Goal: Task Accomplishment & Management: Complete application form

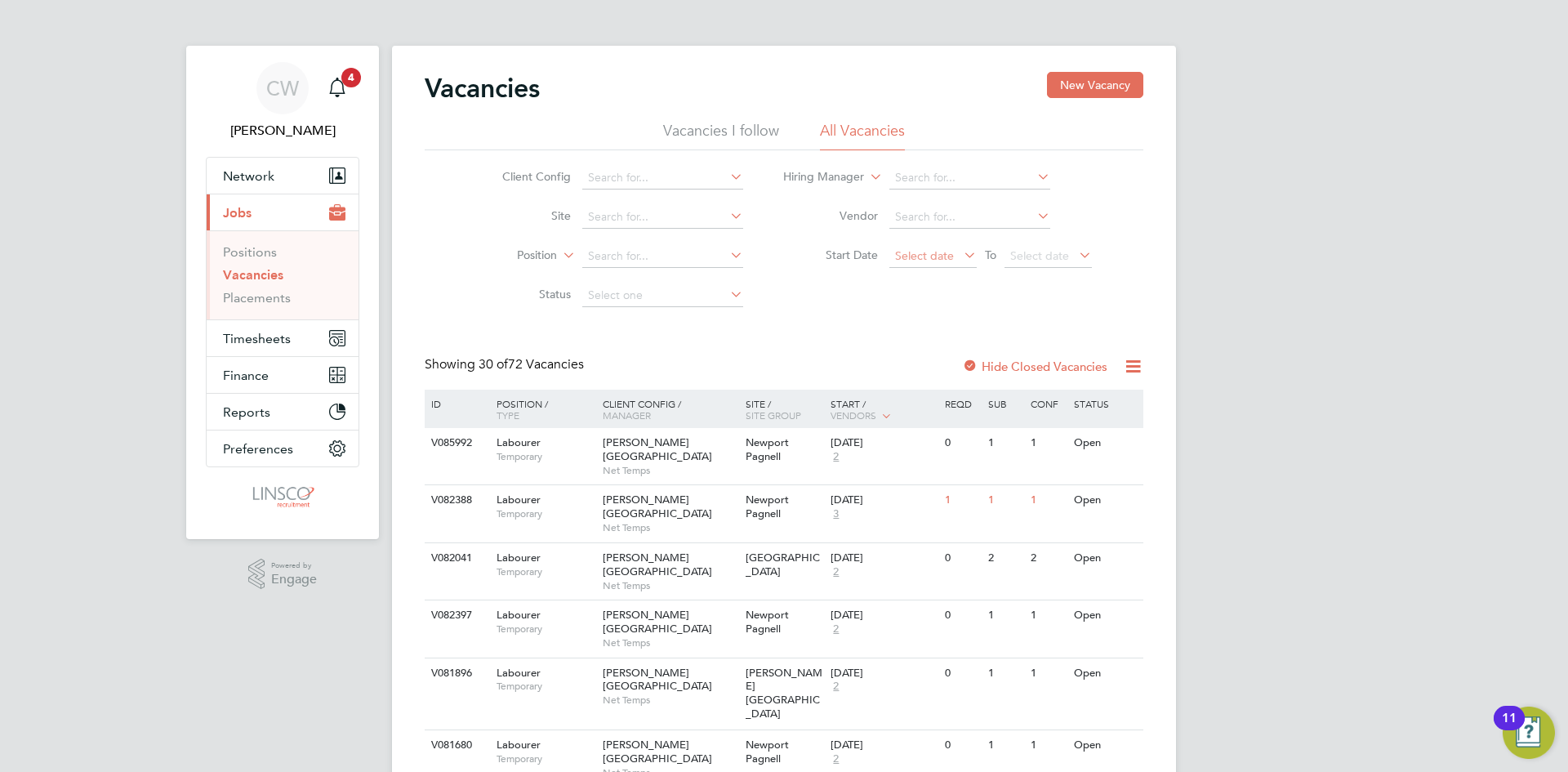
click at [915, 259] on span "Select date" at bounding box center [924, 256] width 58 height 15
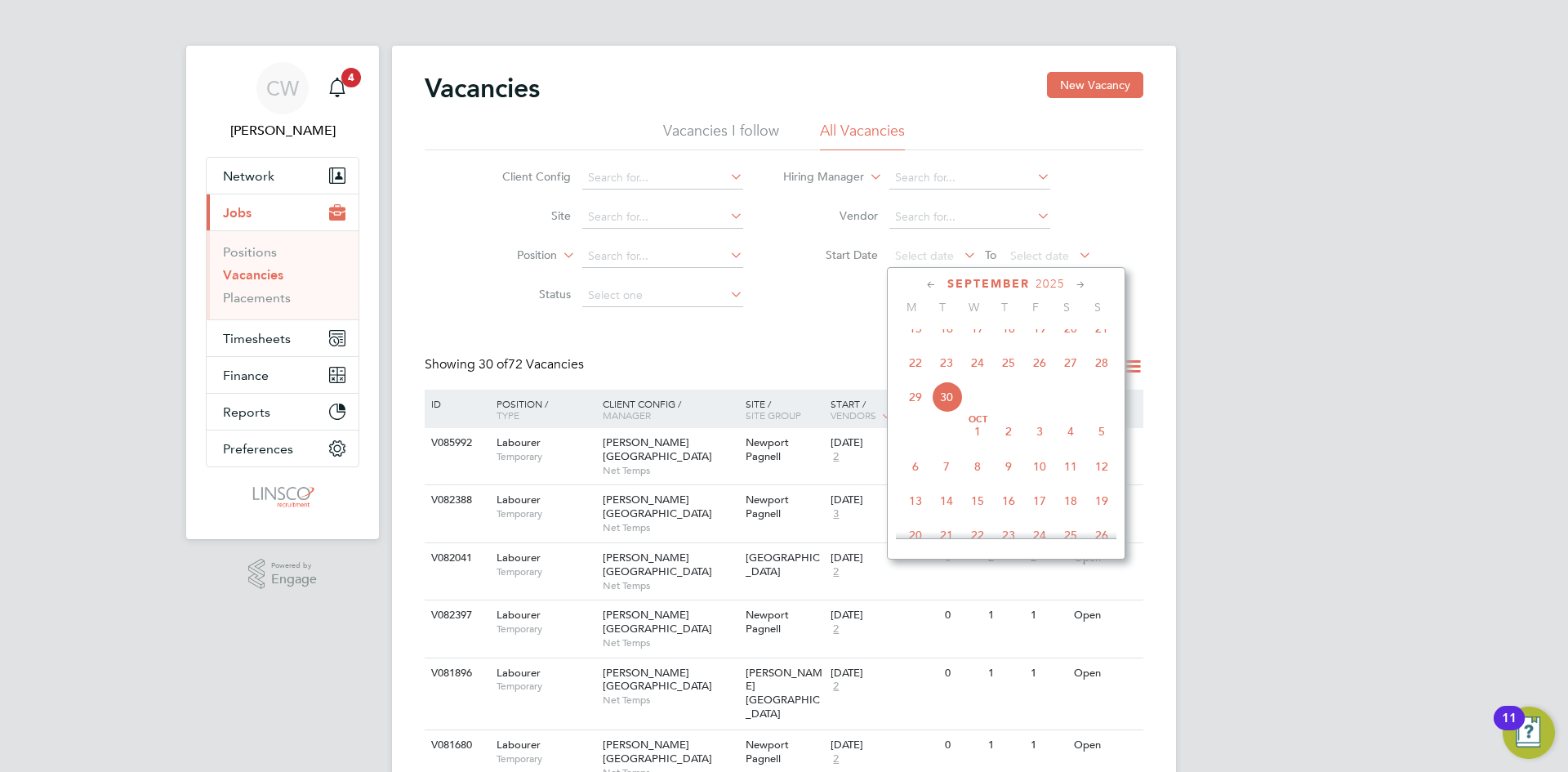
click at [914, 408] on span "29" at bounding box center [915, 397] width 31 height 31
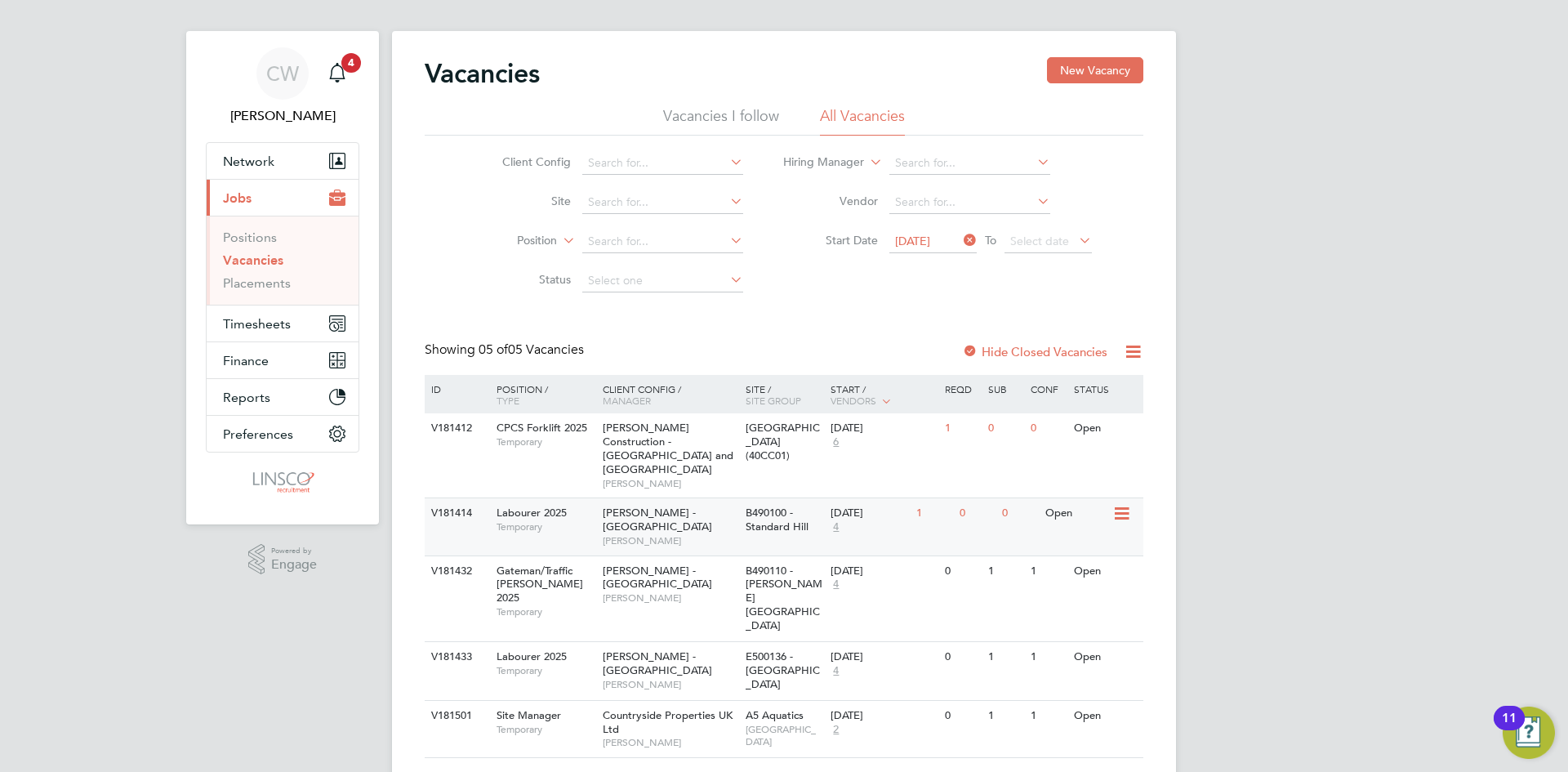
scroll to position [20, 0]
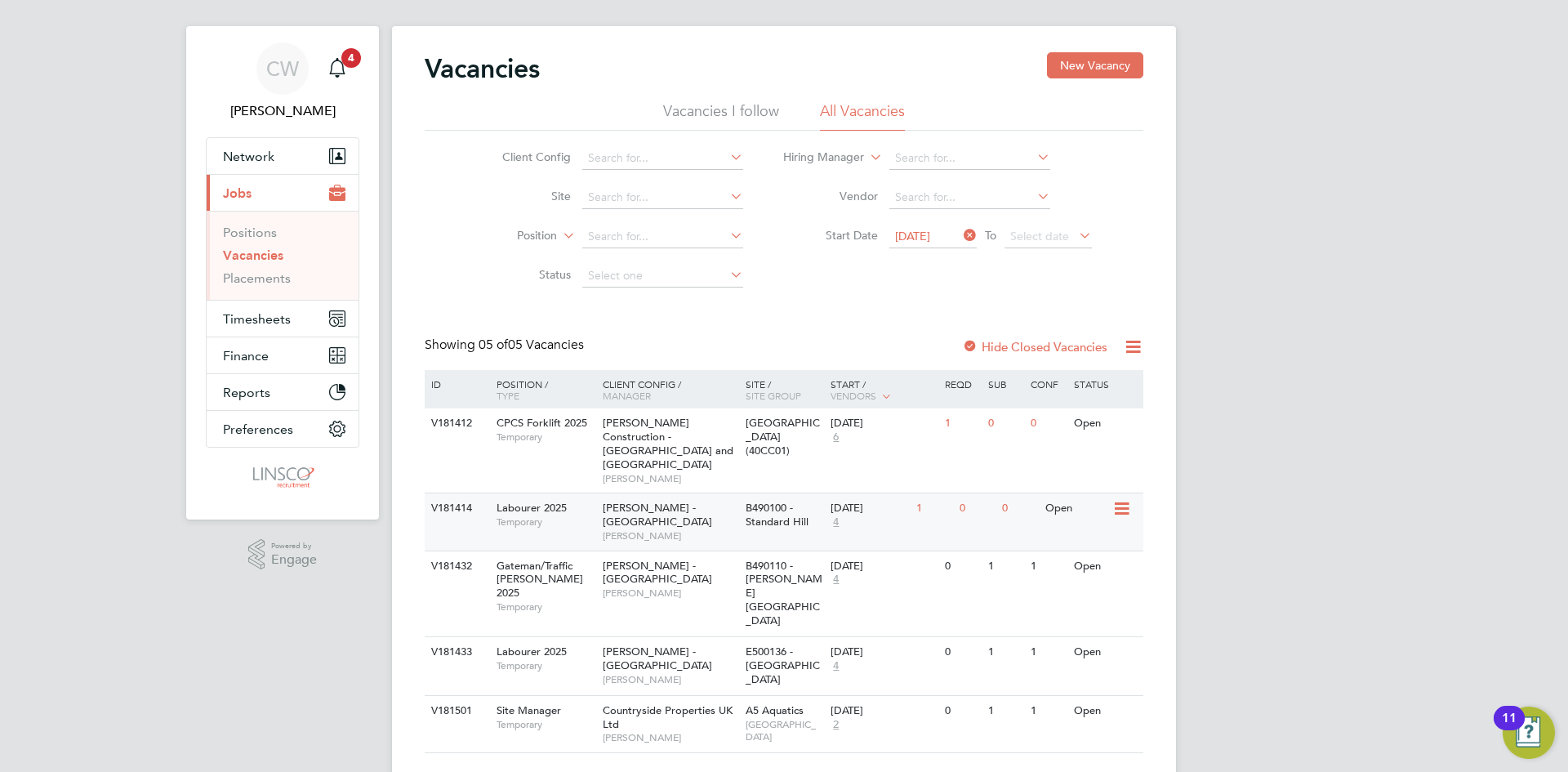
click at [705, 529] on span "[PERSON_NAME]" at bounding box center [670, 536] width 135 height 13
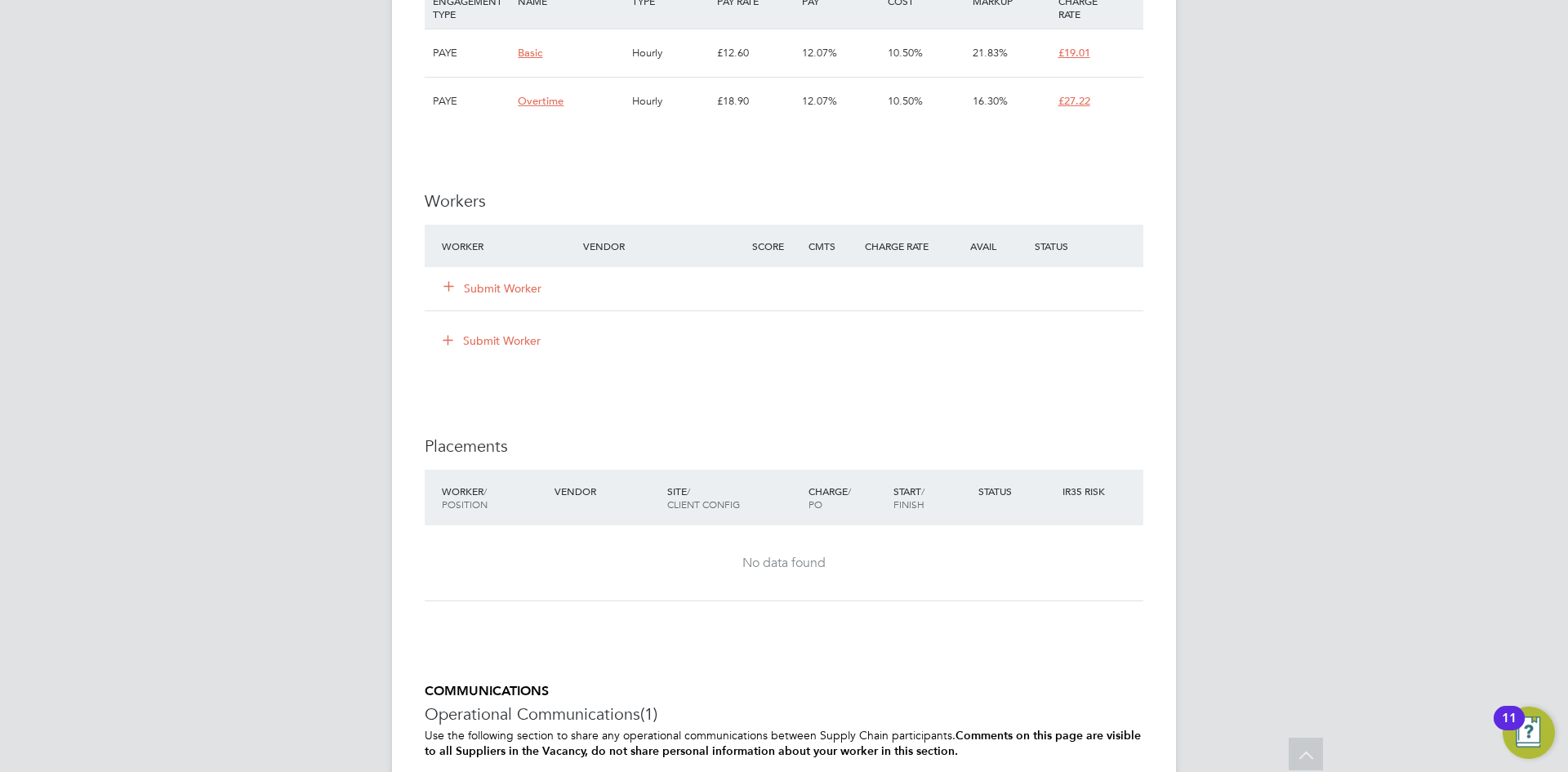
scroll to position [1143, 0]
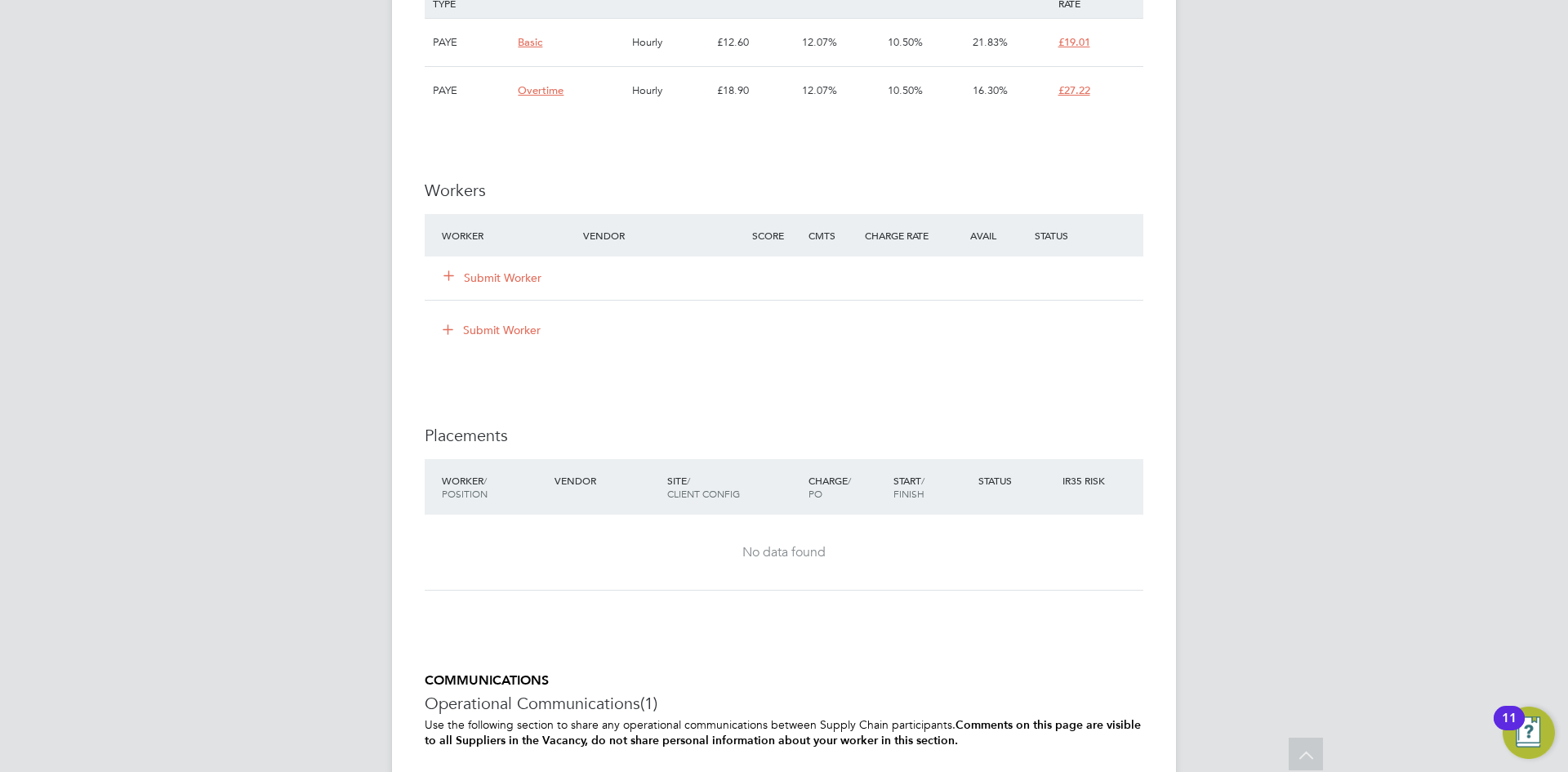
click at [513, 276] on button "Submit Worker" at bounding box center [493, 277] width 98 height 16
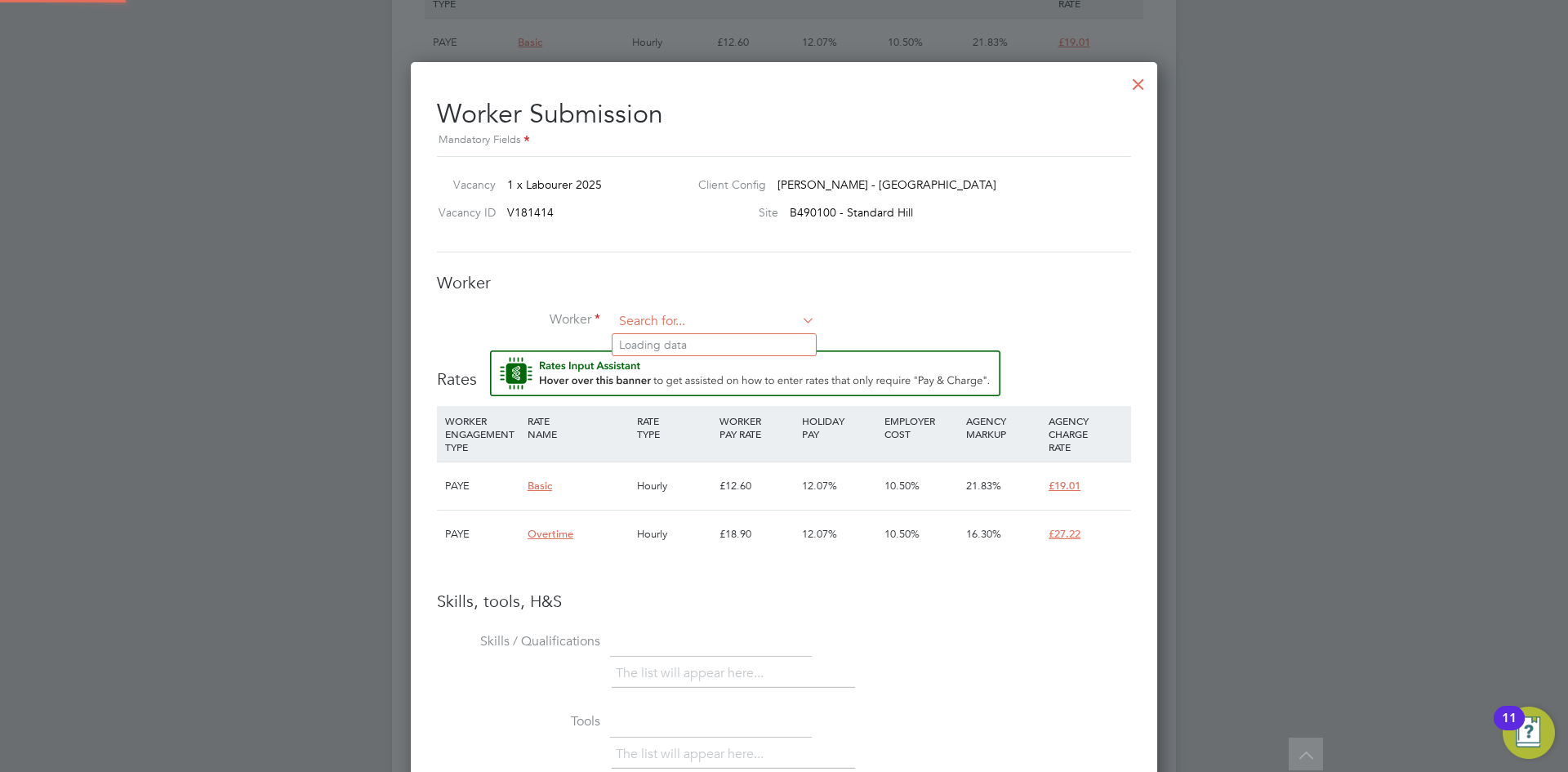
click at [638, 316] on input at bounding box center [714, 322] width 202 height 25
click at [719, 338] on li "Adebayo Adebowale (109475)" at bounding box center [714, 345] width 203 height 22
type input "Adebayo Adebowale (109475)"
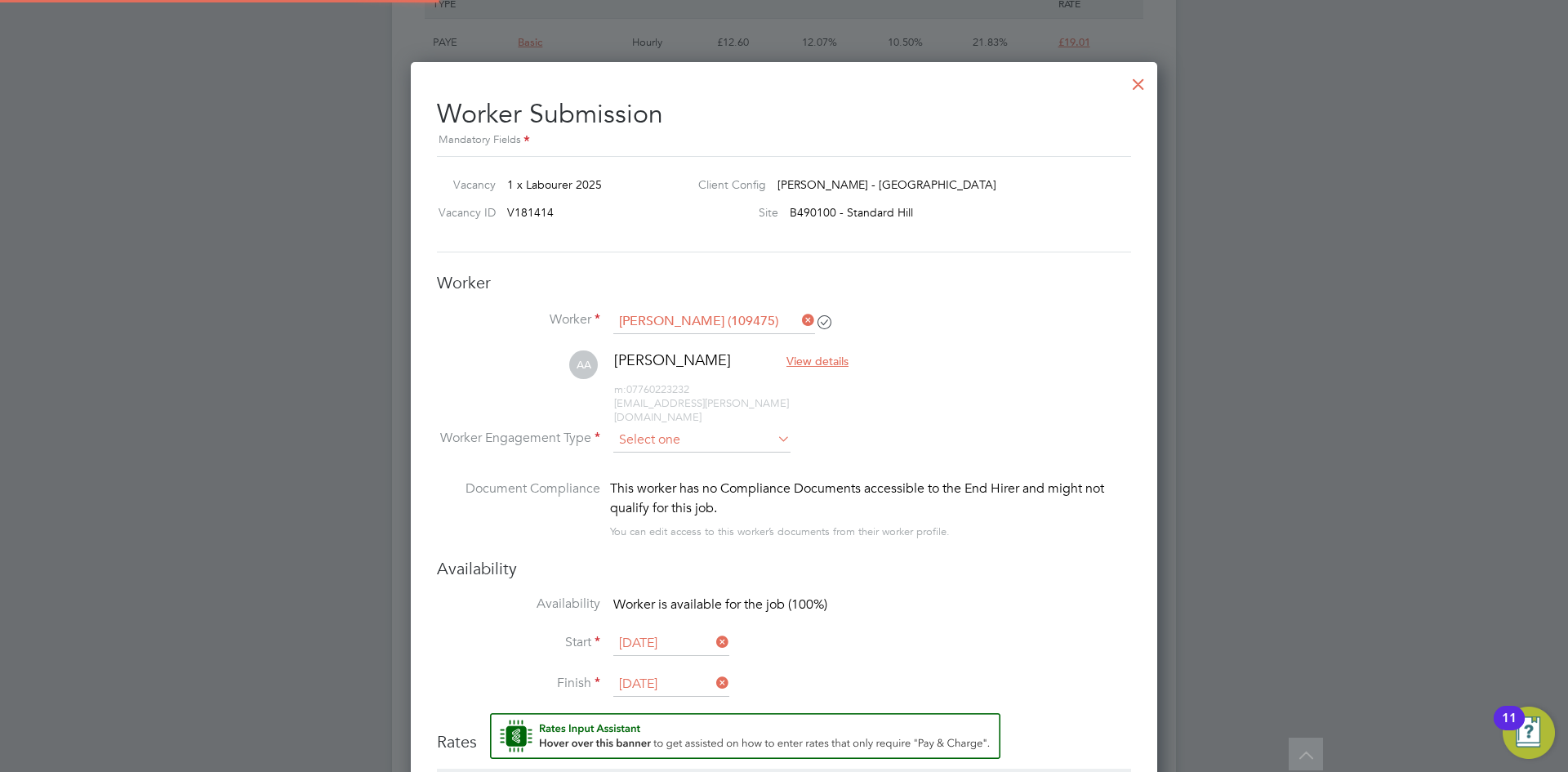
scroll to position [8, 8]
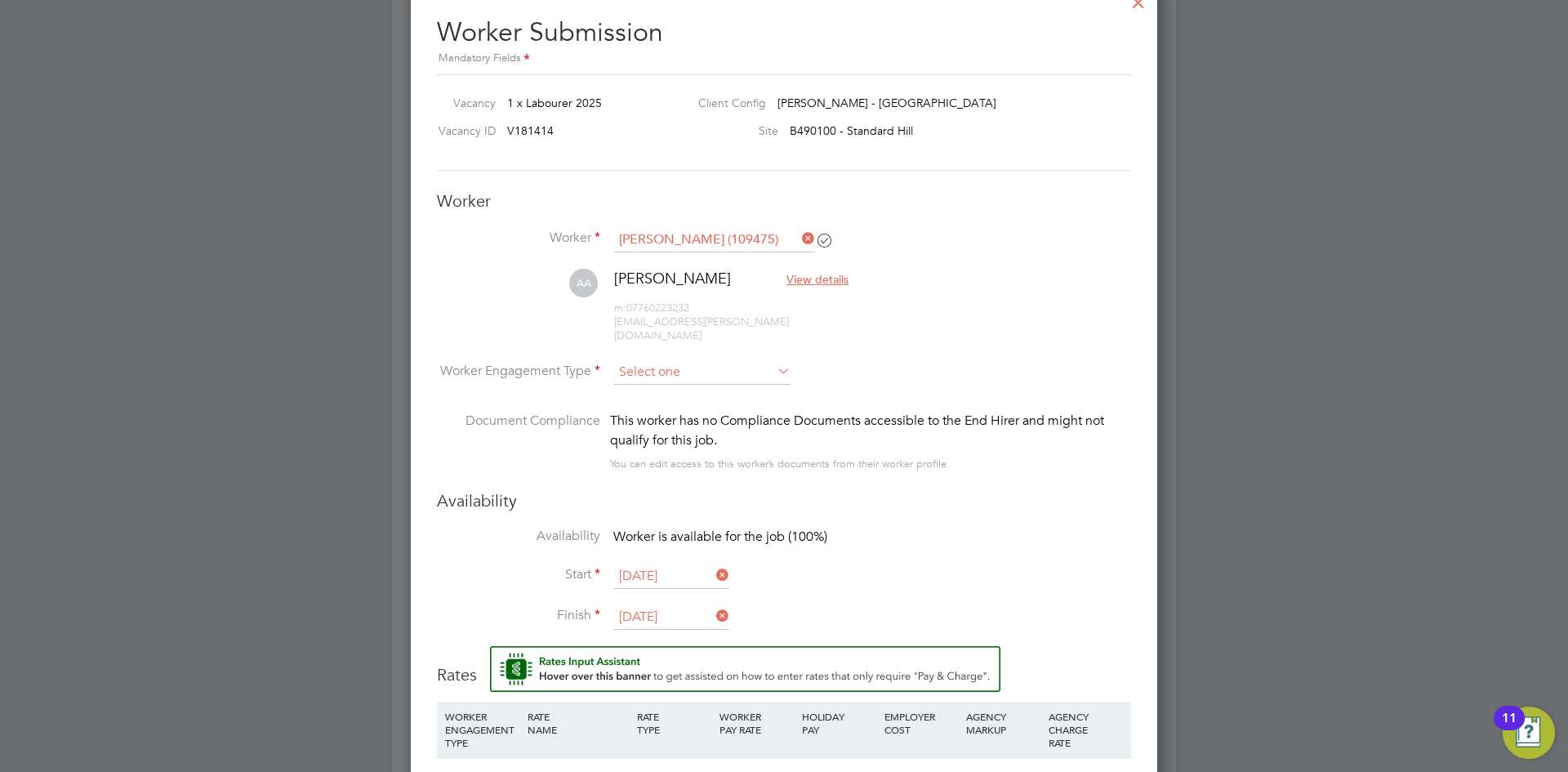
click at [743, 360] on input at bounding box center [701, 373] width 177 height 25
click at [676, 384] on li "Contract" at bounding box center [701, 381] width 179 height 21
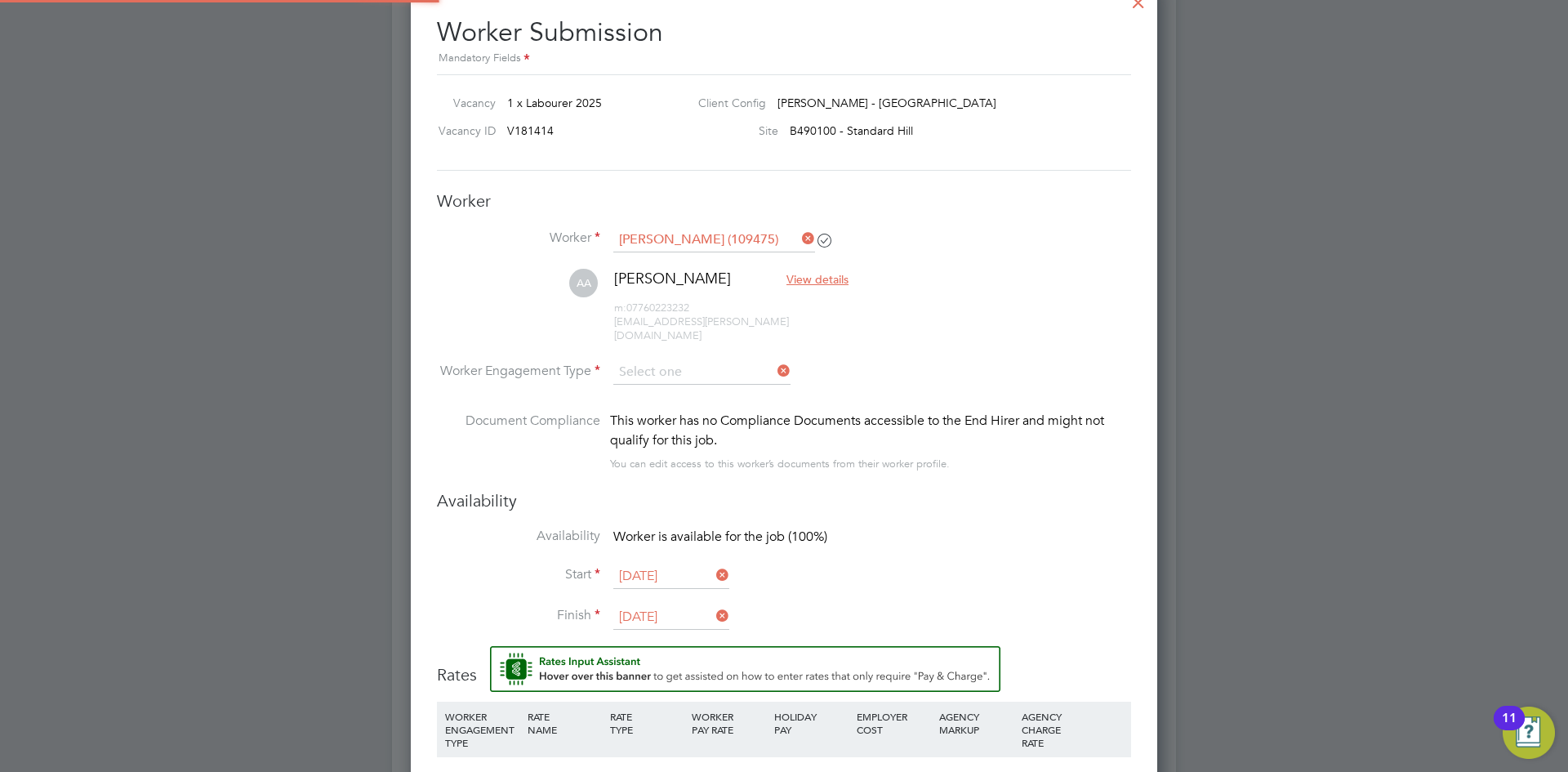
type input "Contract"
click at [873, 455] on div "You can edit access to this worker’s documents from their worker profile." at bounding box center [779, 464] width 340 height 20
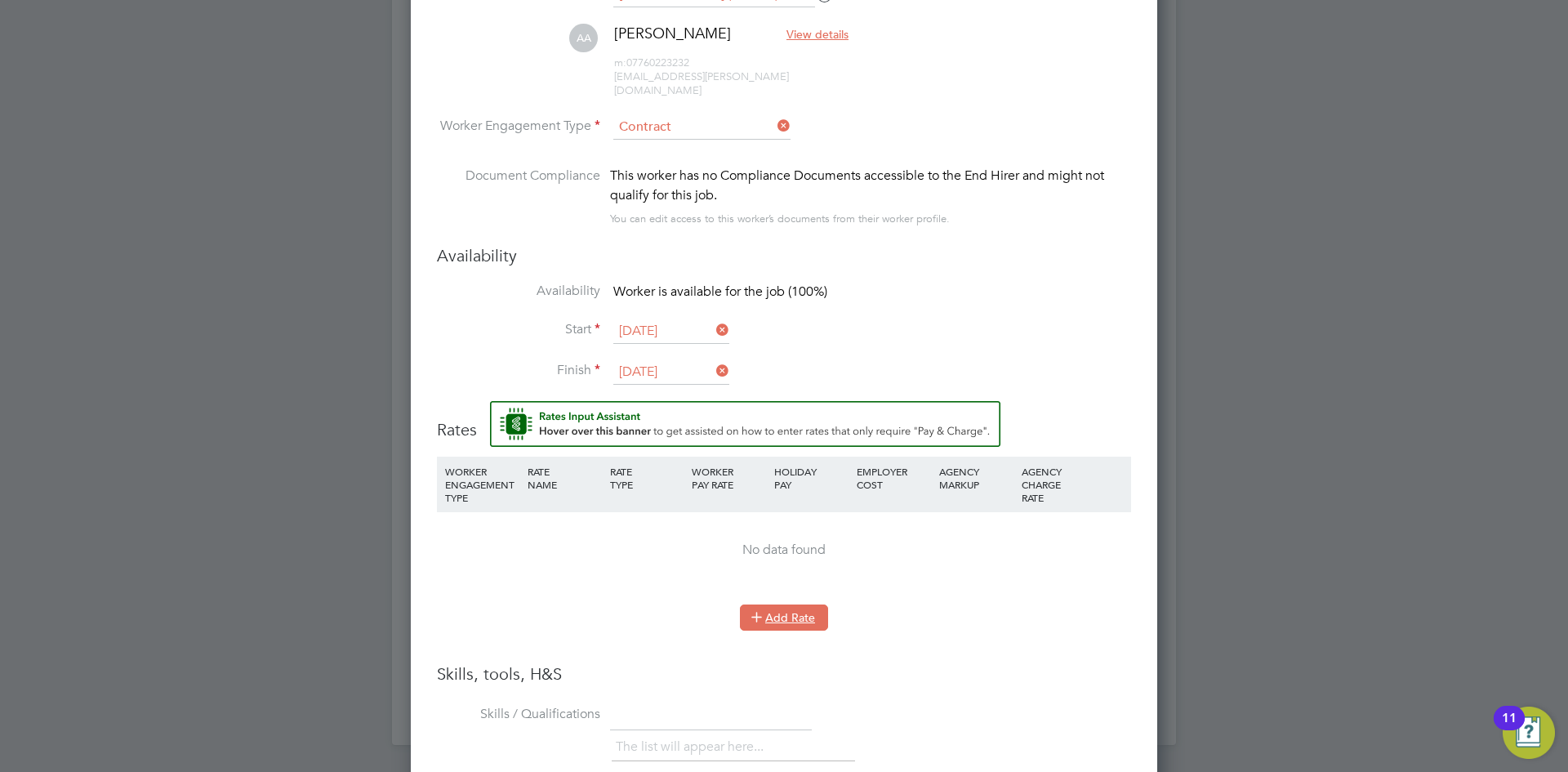
click at [782, 604] on button "Add Rate" at bounding box center [784, 617] width 88 height 26
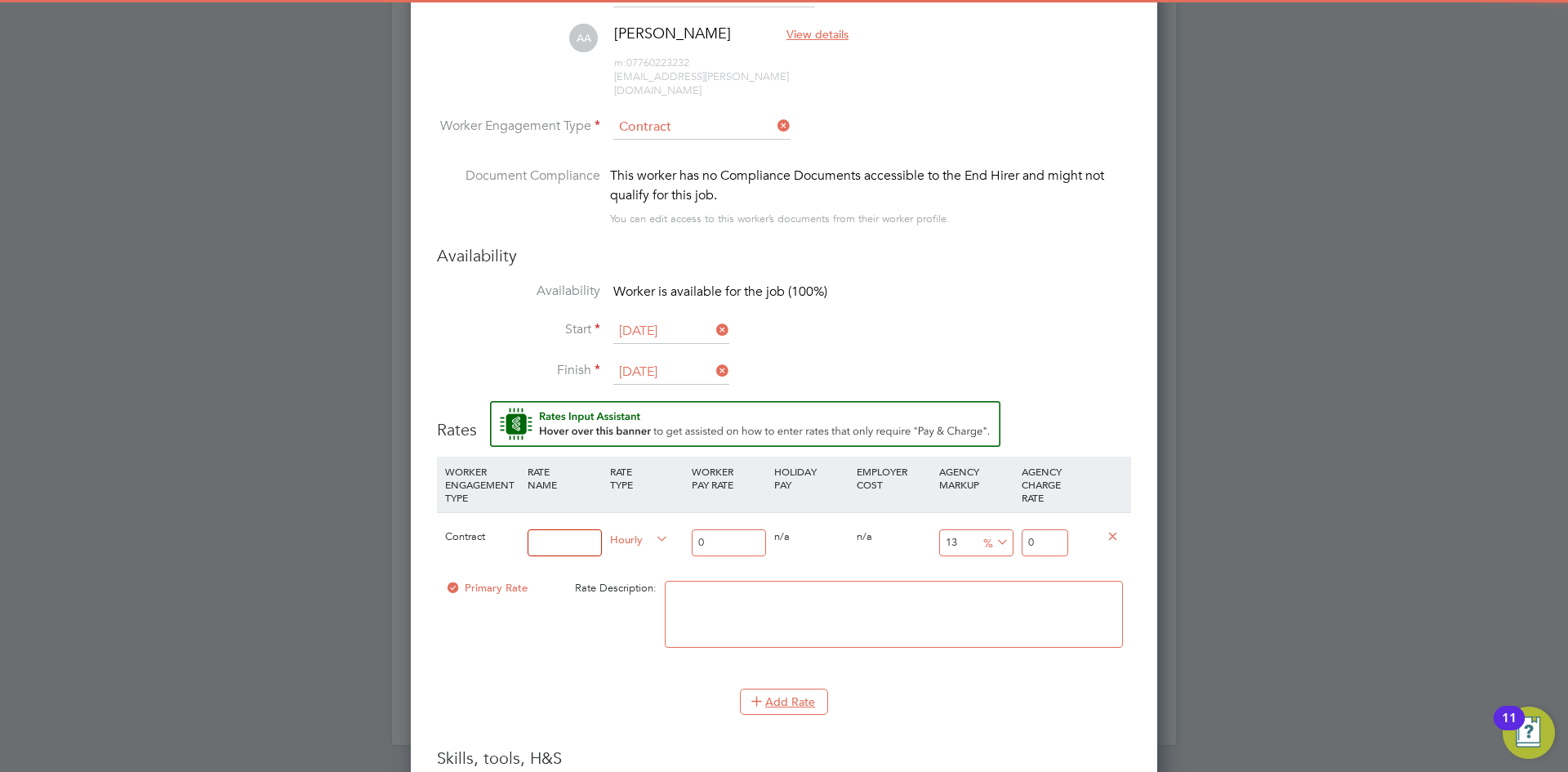
click at [562, 529] on input at bounding box center [565, 542] width 74 height 27
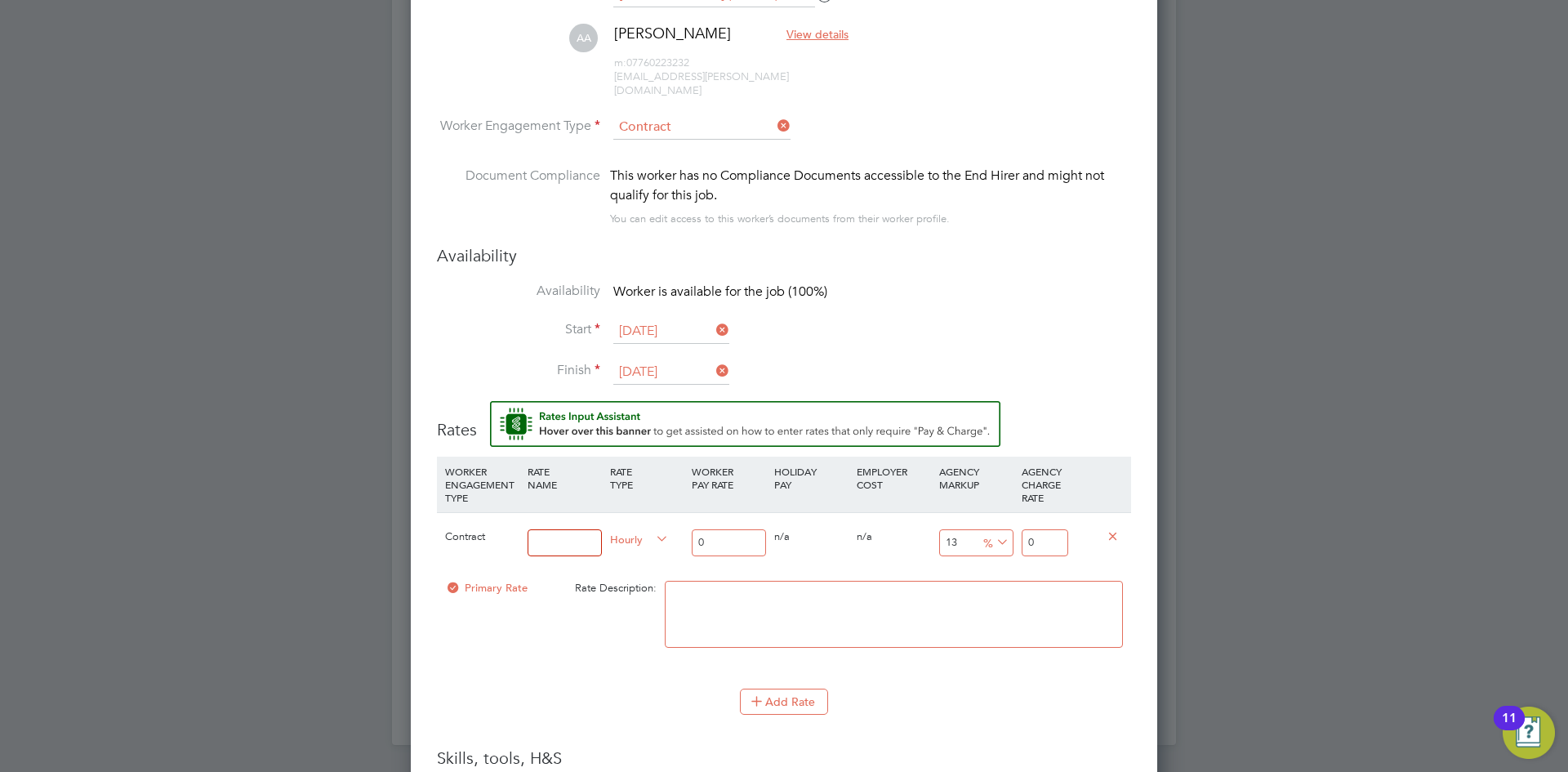
type input "1"
type input "Basic"
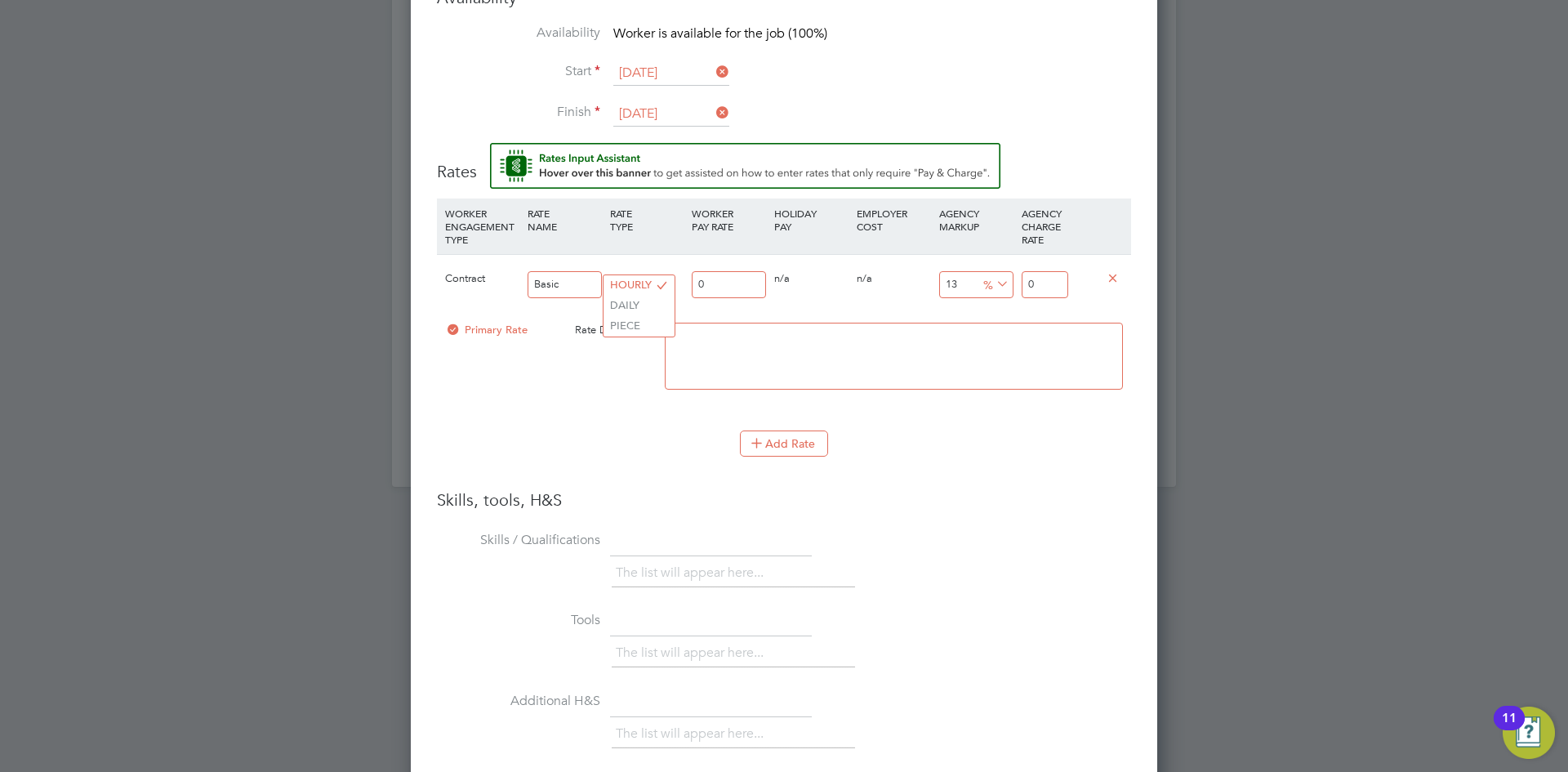
drag, startPoint x: 671, startPoint y: 275, endPoint x: 486, endPoint y: 292, distance: 185.8
click at [503, 292] on div "Contract Basic Hourly 0 0 n/a 0 n/a 13 0 % 0" at bounding box center [784, 284] width 694 height 60
type input "1"
type input "1.13"
type input "16"
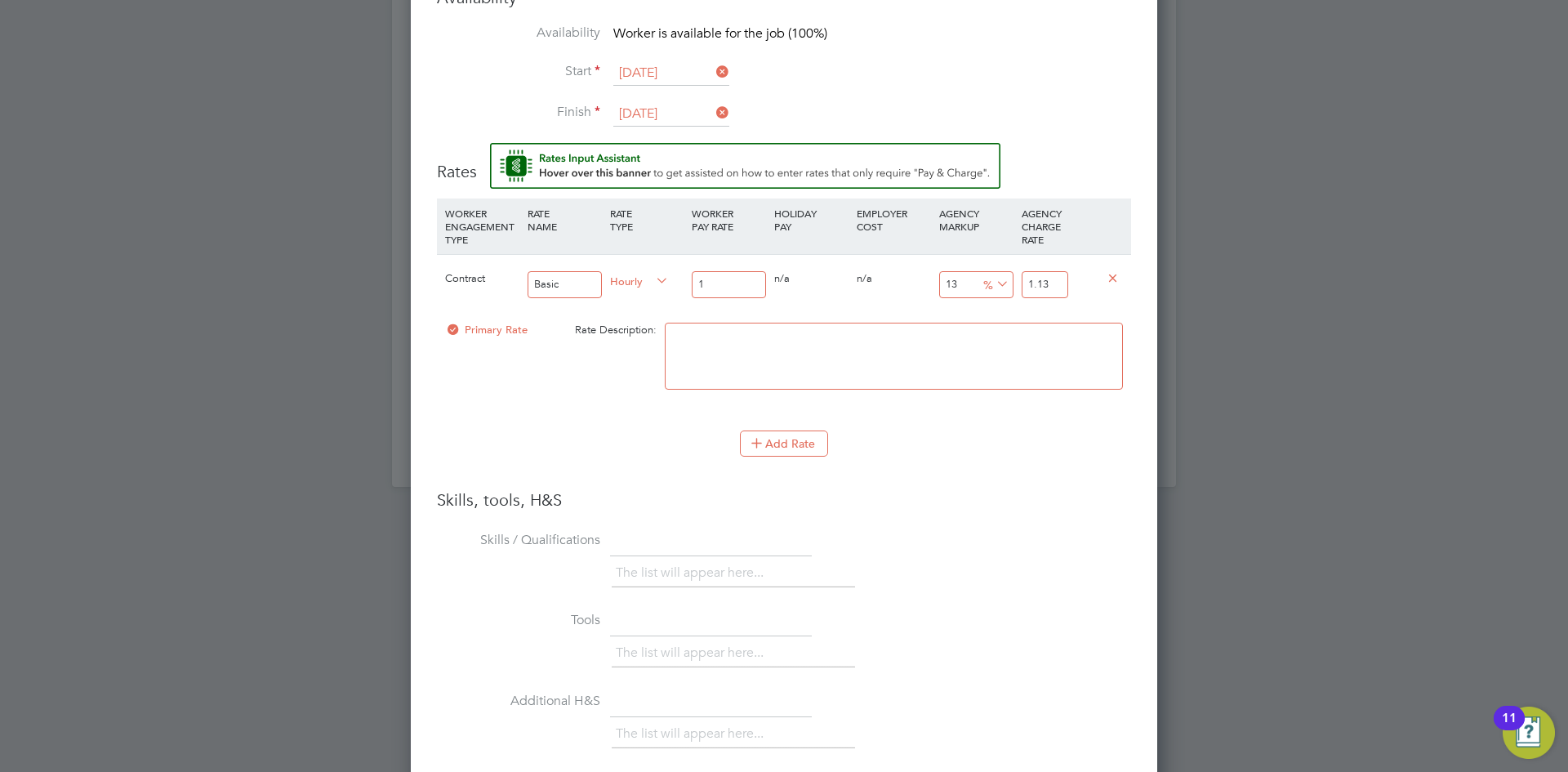
type input "18.08"
type input "16.4"
type input "18.532"
type input "16.45"
type input "18.5885"
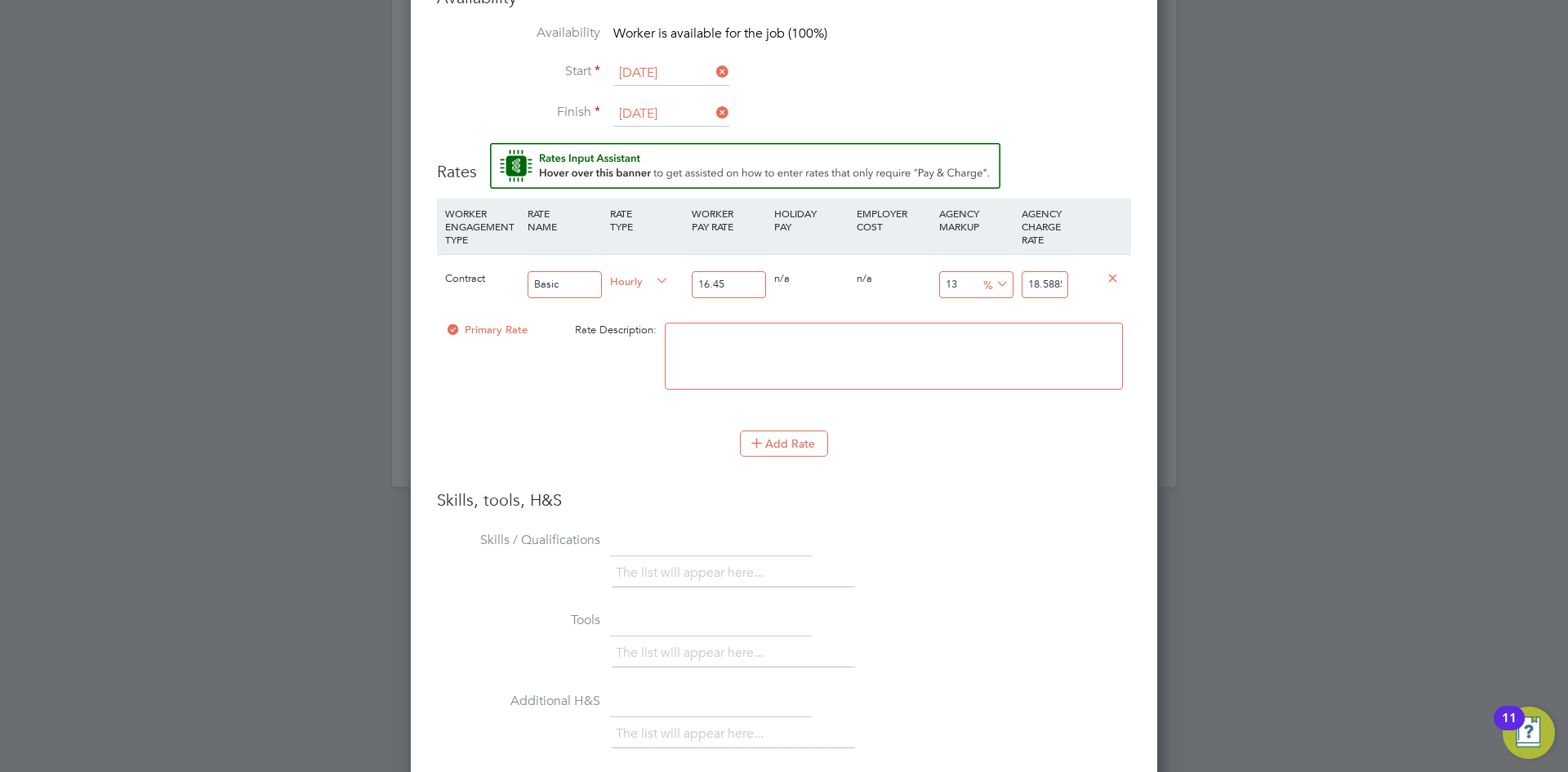
type input "16.45"
click at [1055, 272] on input "18.5885" at bounding box center [1045, 284] width 47 height 27
type input "-93.9209726443769"
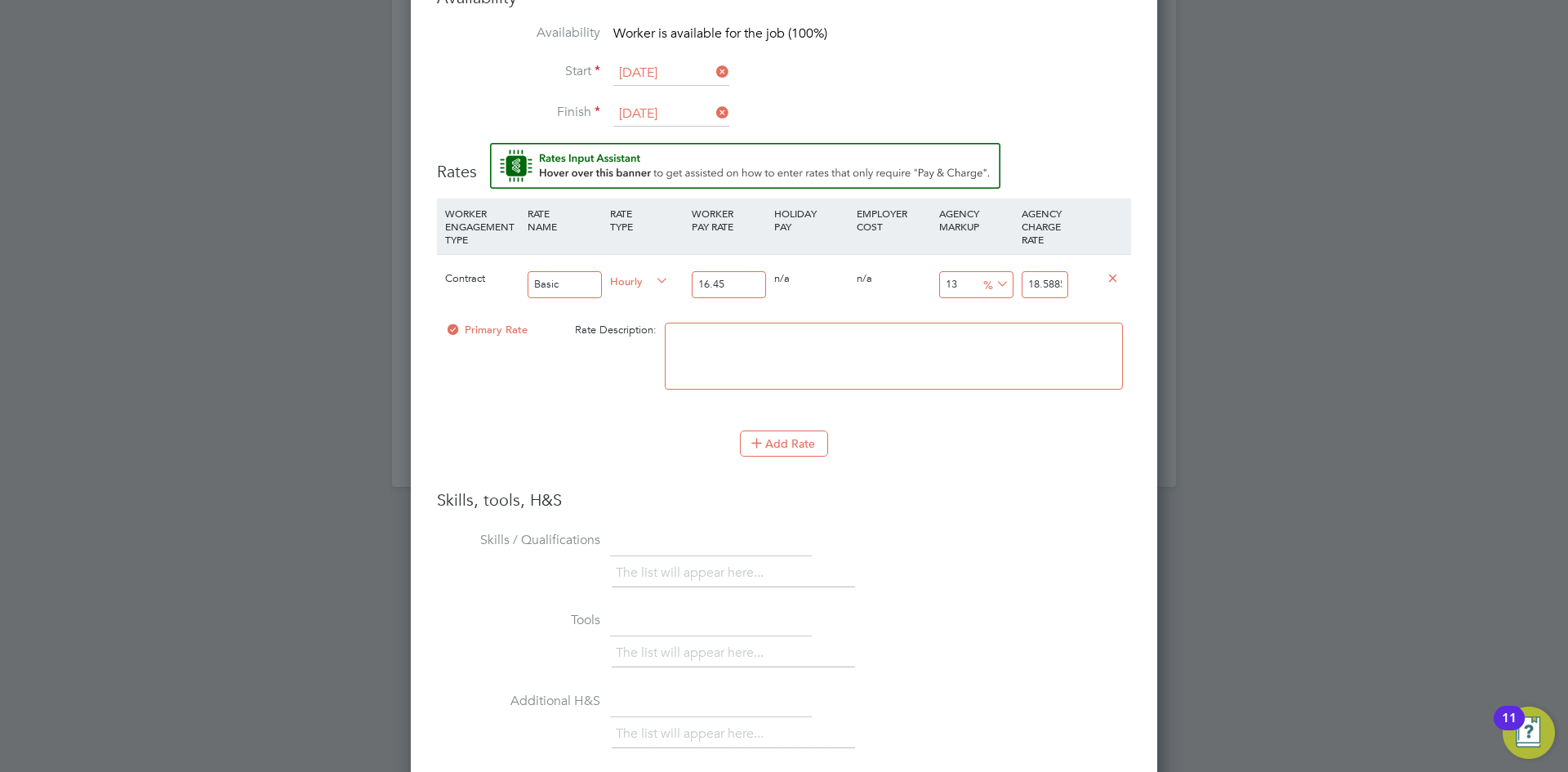
type input "1"
type input "15.501519756838906"
type input "19.0"
type input "15.562310030395137"
type input "19.01"
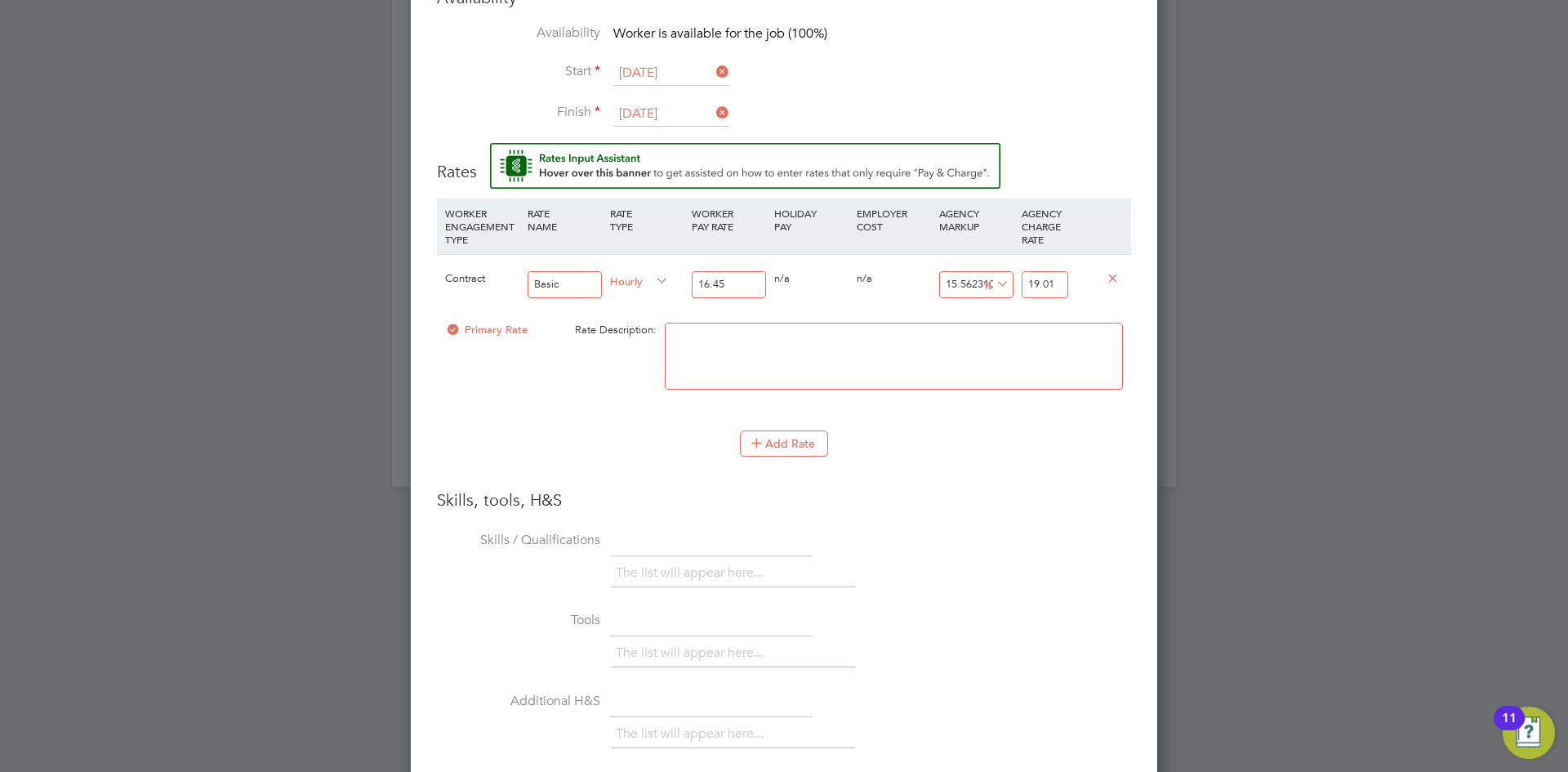
click at [1017, 449] on li "Add Rate" at bounding box center [784, 452] width 694 height 43
click at [798, 431] on button "Add Rate" at bounding box center [784, 444] width 88 height 26
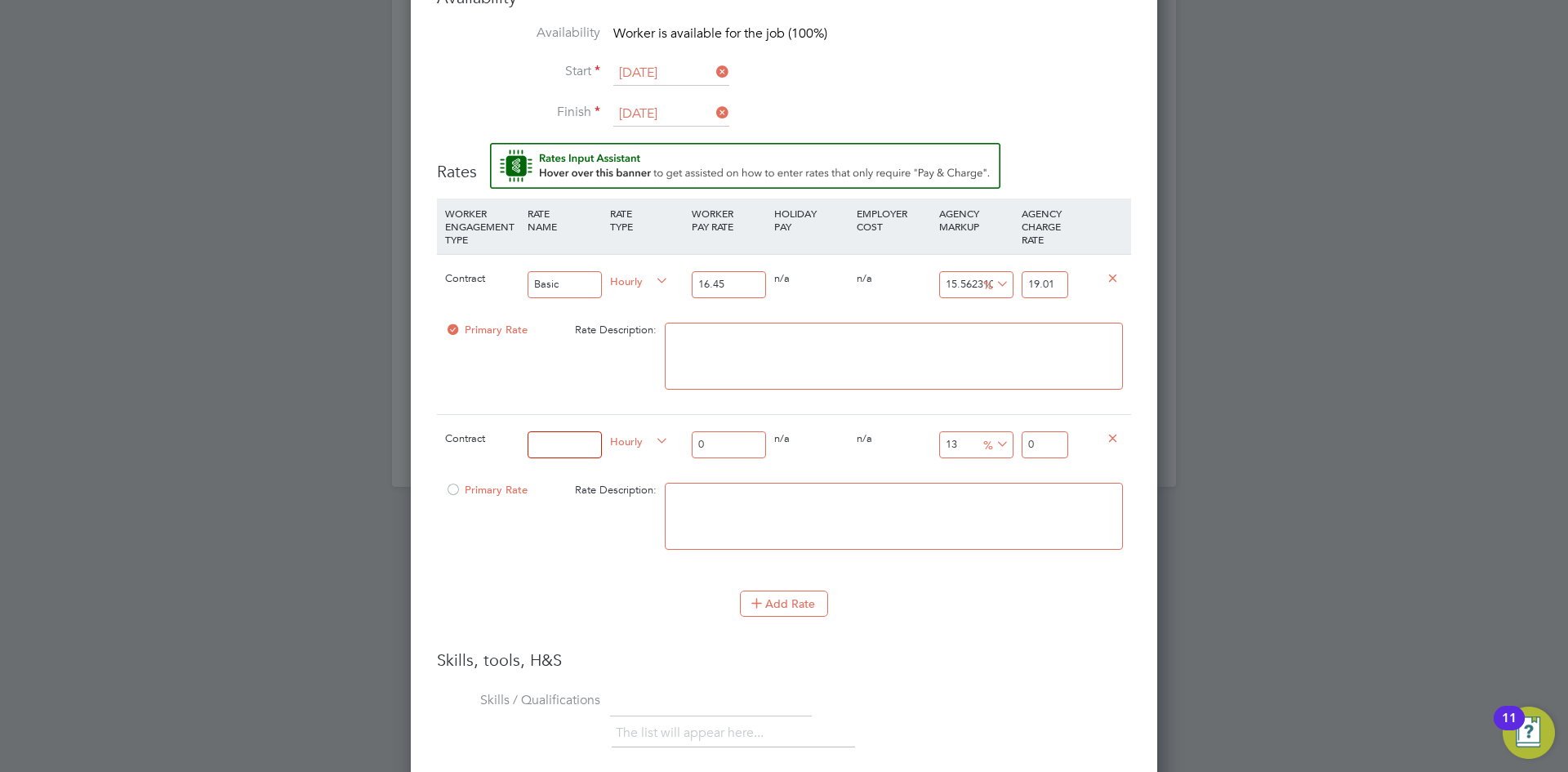
click at [1117, 431] on icon at bounding box center [1112, 437] width 12 height 12
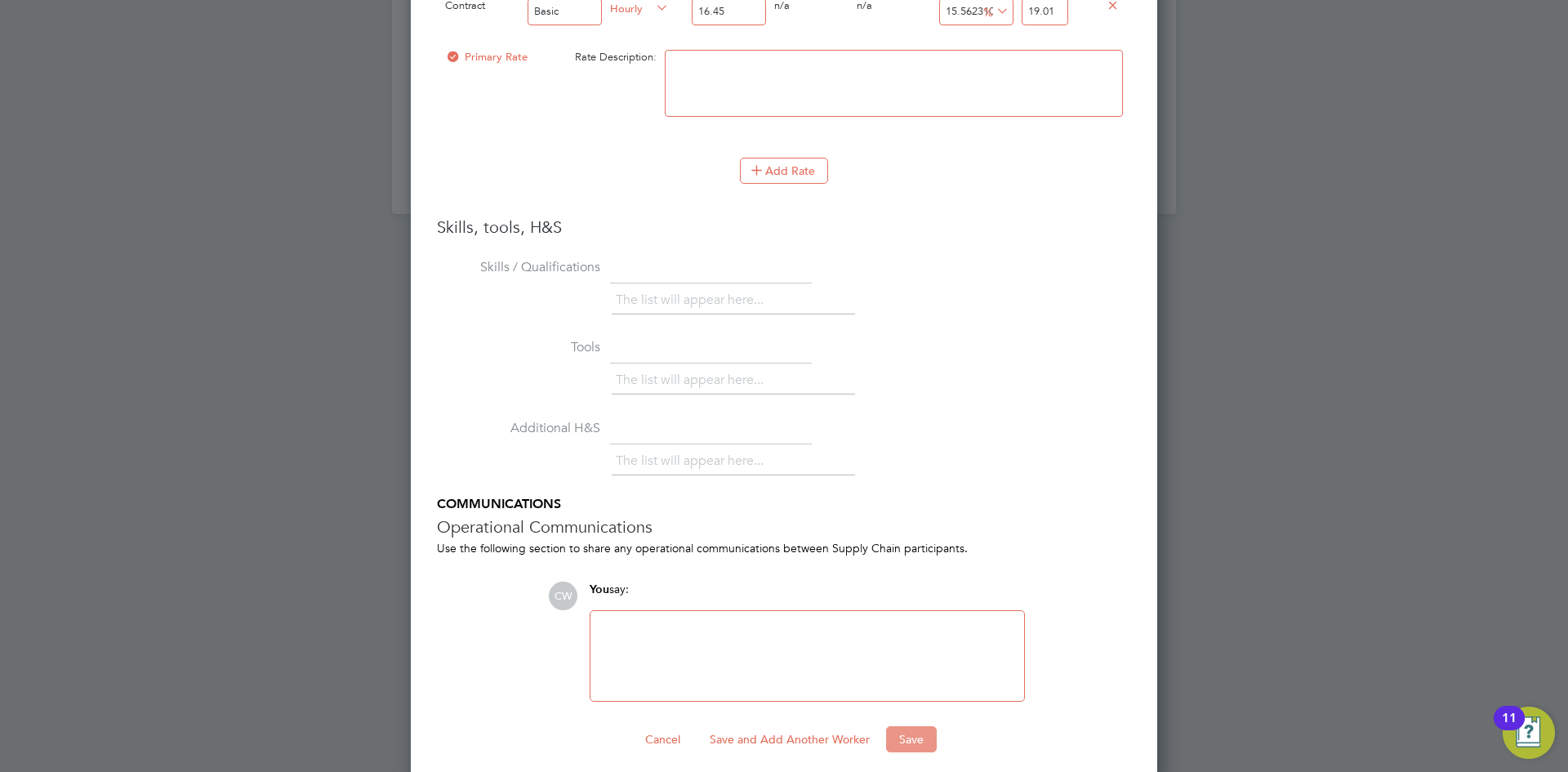
click at [910, 726] on button "Save" at bounding box center [912, 739] width 51 height 26
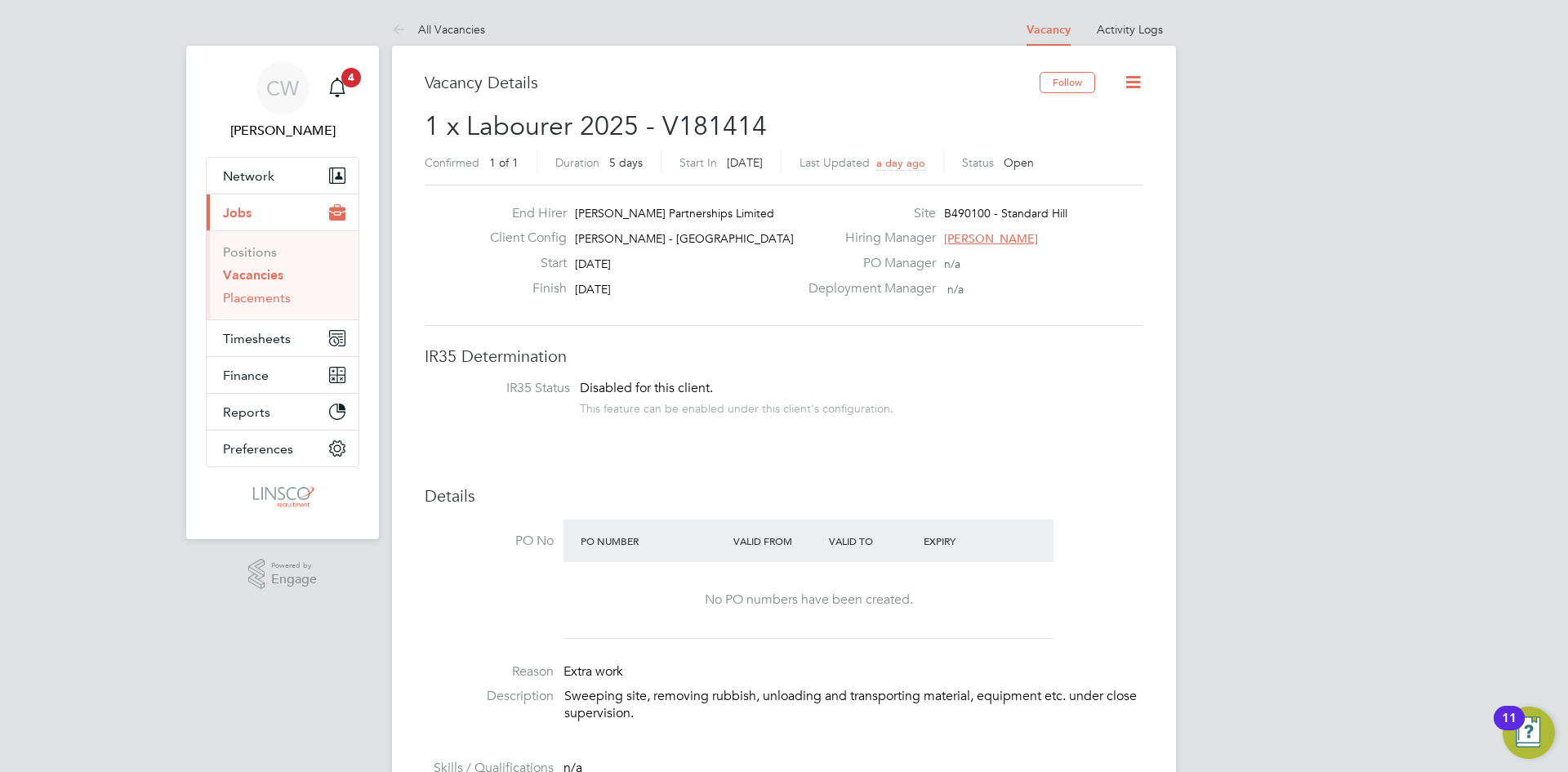
click at [270, 300] on link "Placements" at bounding box center [257, 297] width 67 height 16
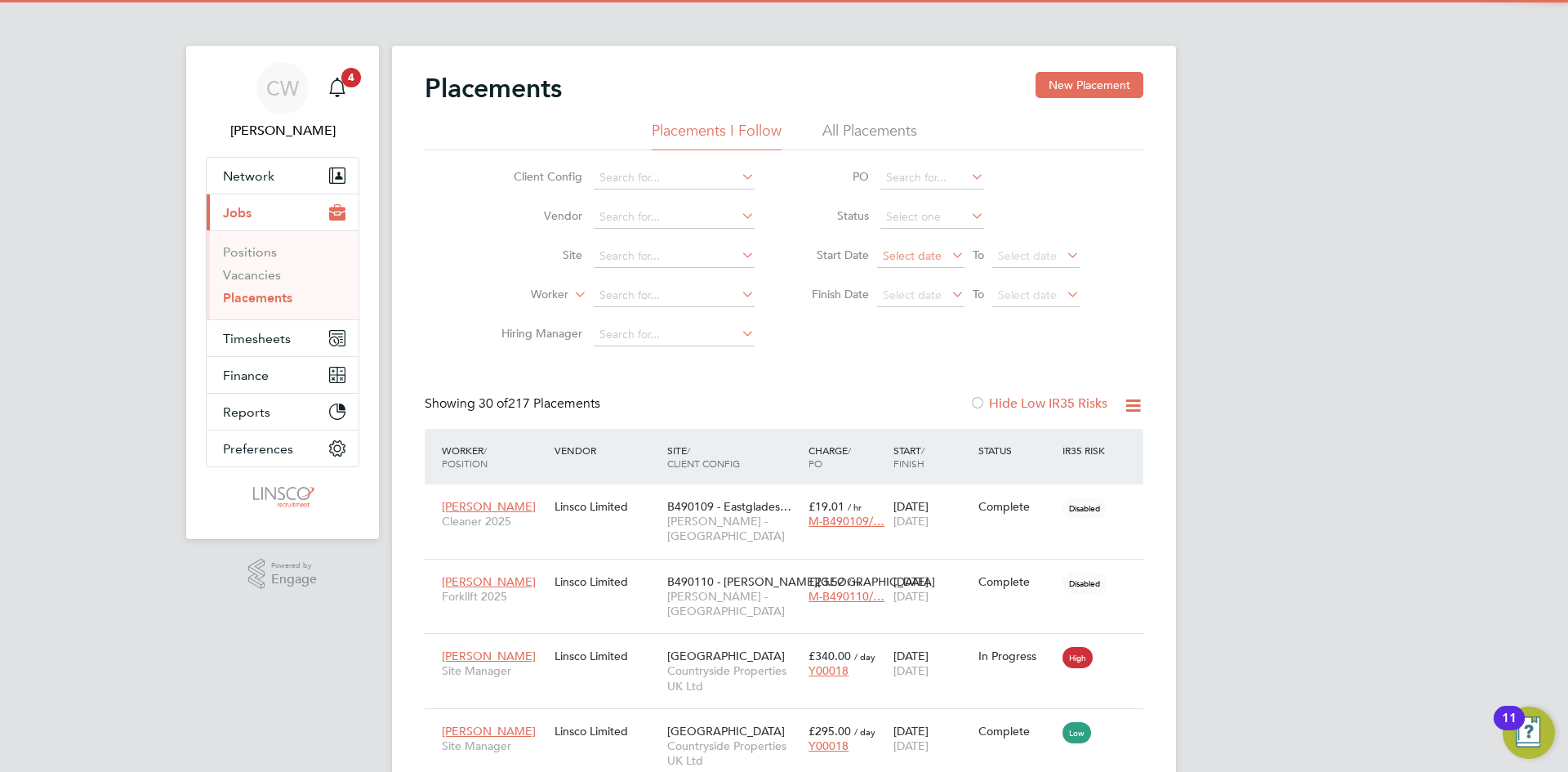
click at [916, 255] on span "Select date" at bounding box center [912, 256] width 58 height 15
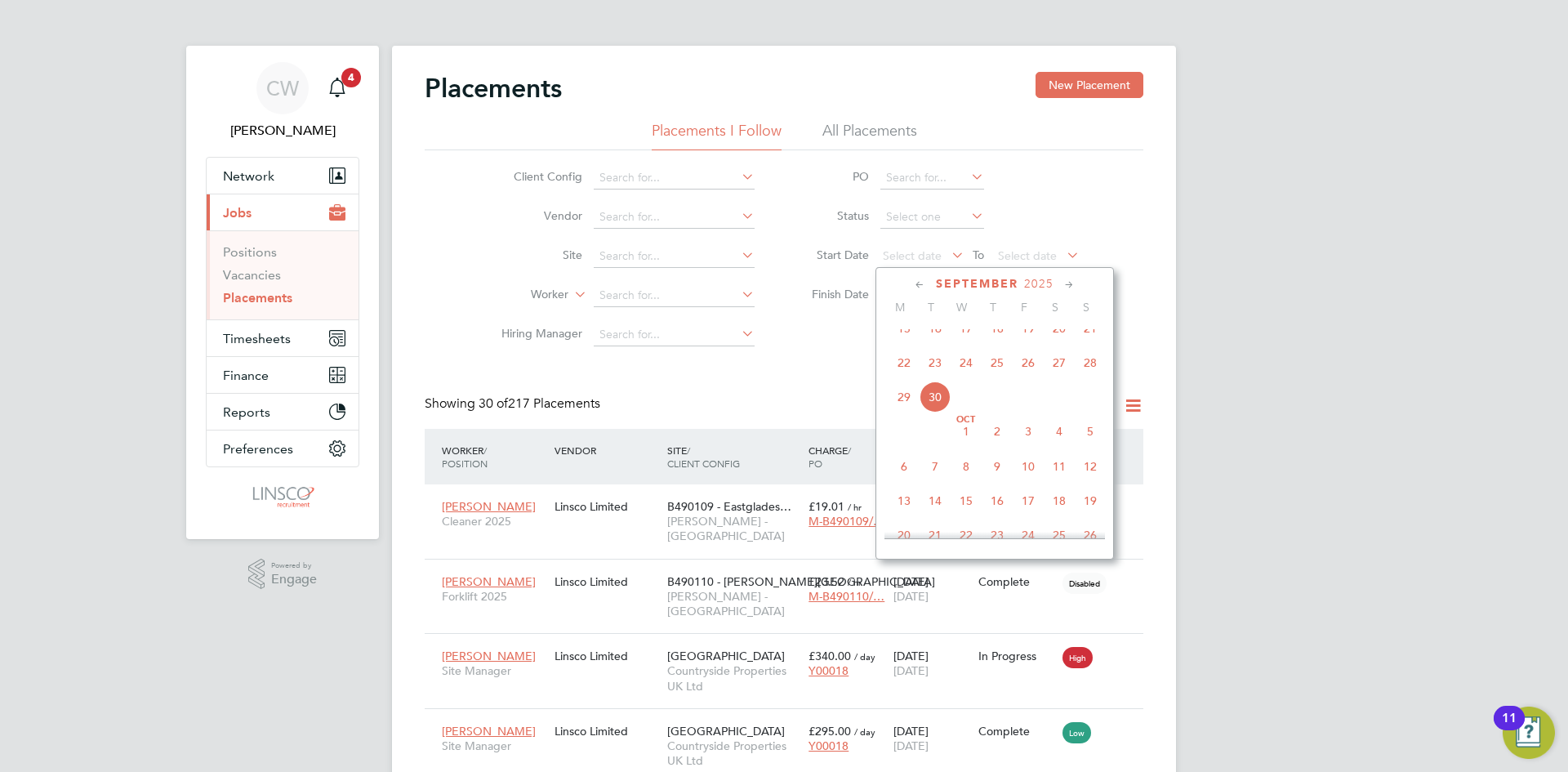
click at [908, 411] on span "29" at bounding box center [905, 397] width 31 height 31
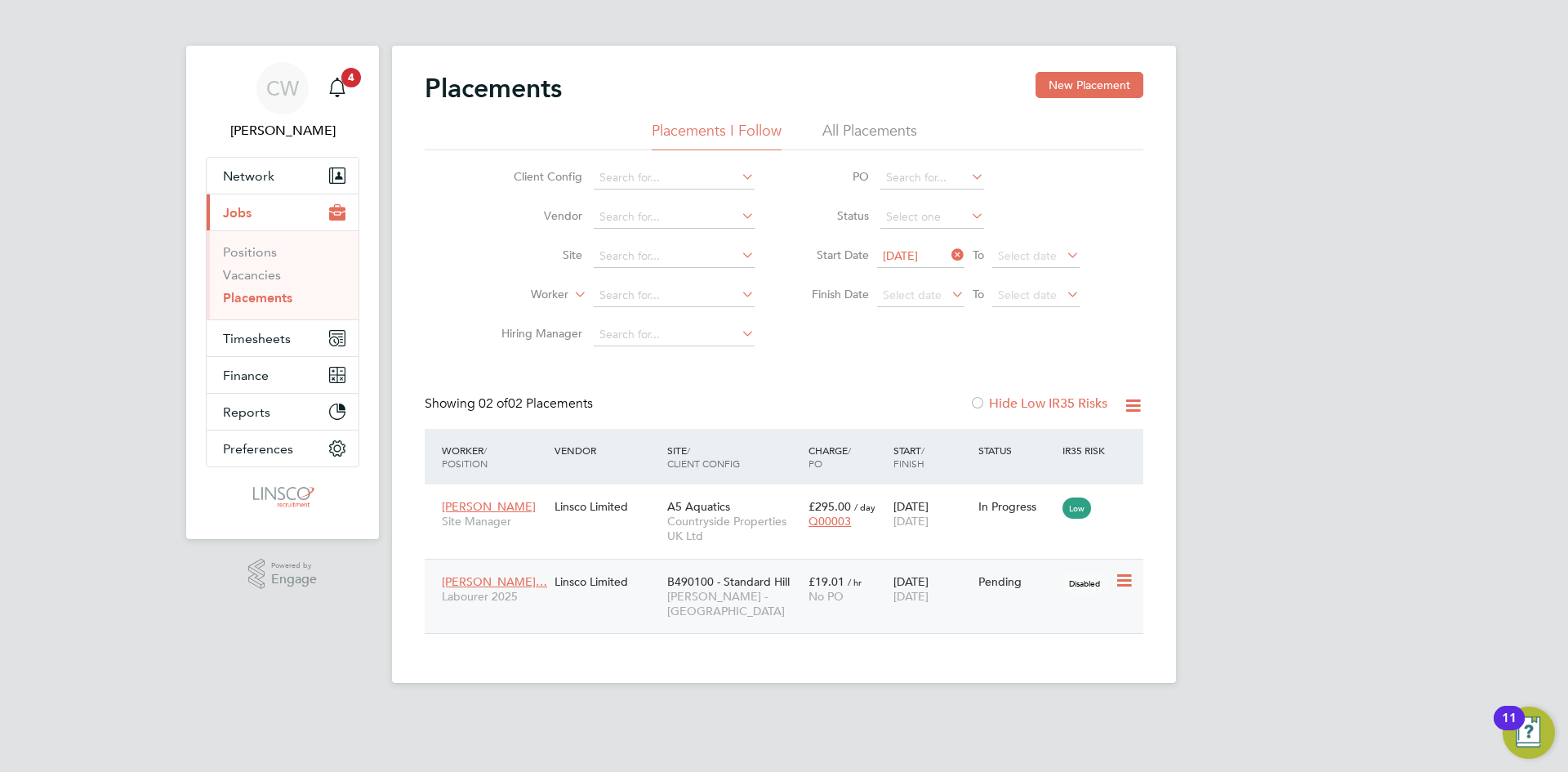
click at [1127, 579] on icon at bounding box center [1123, 581] width 16 height 20
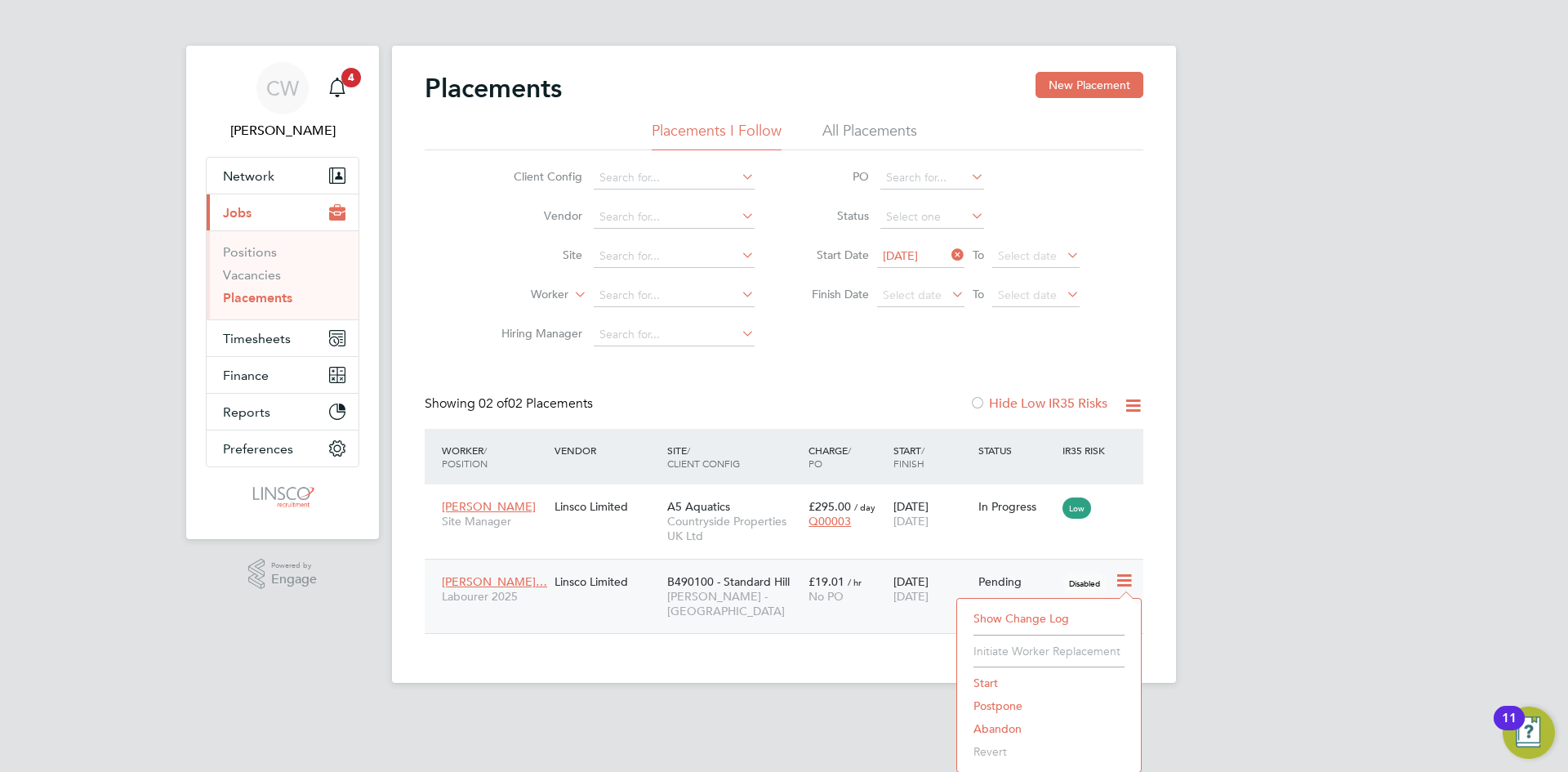
click at [980, 681] on li "Start" at bounding box center [1049, 683] width 167 height 23
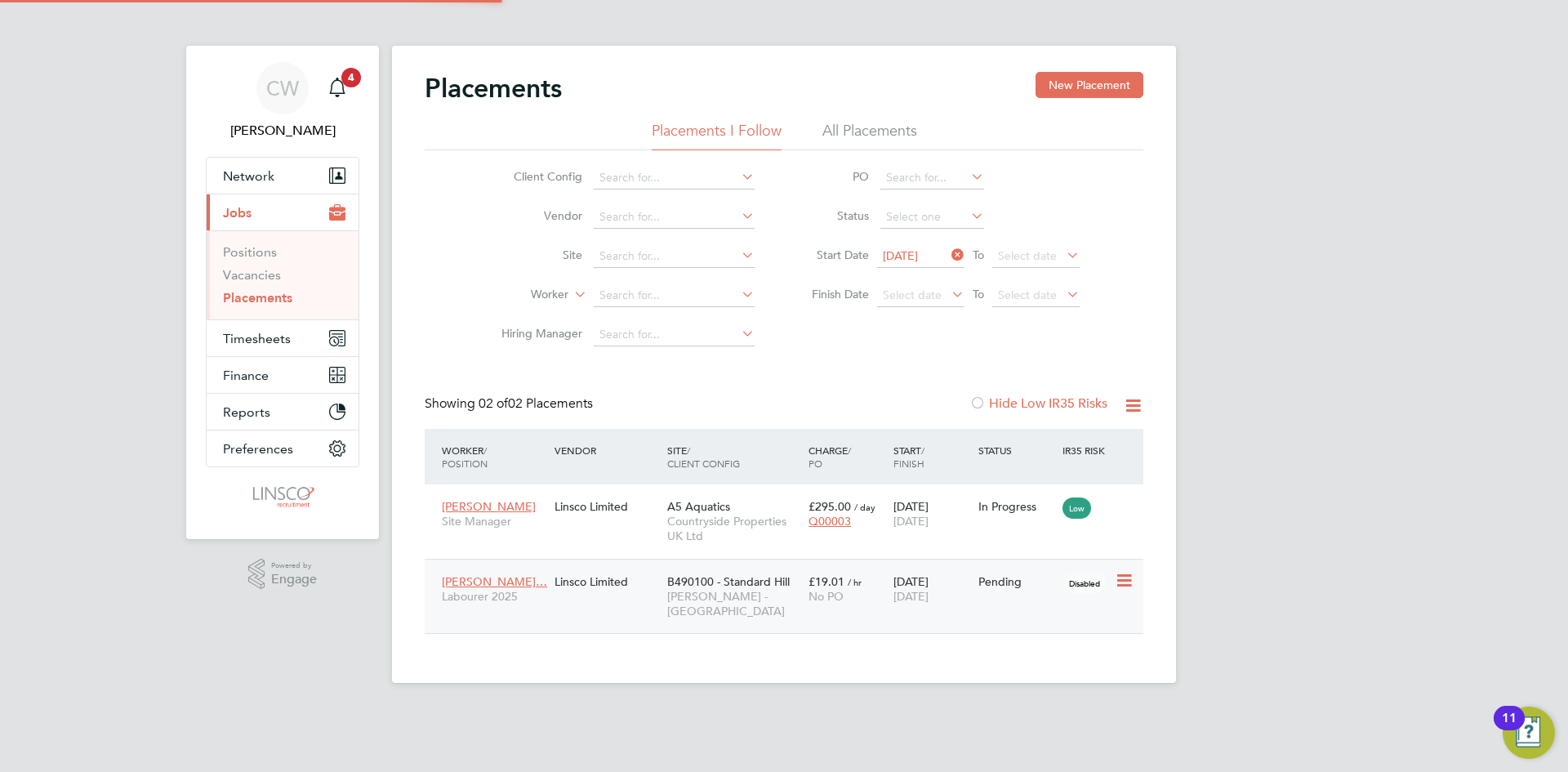
type input "Charlie Workman"
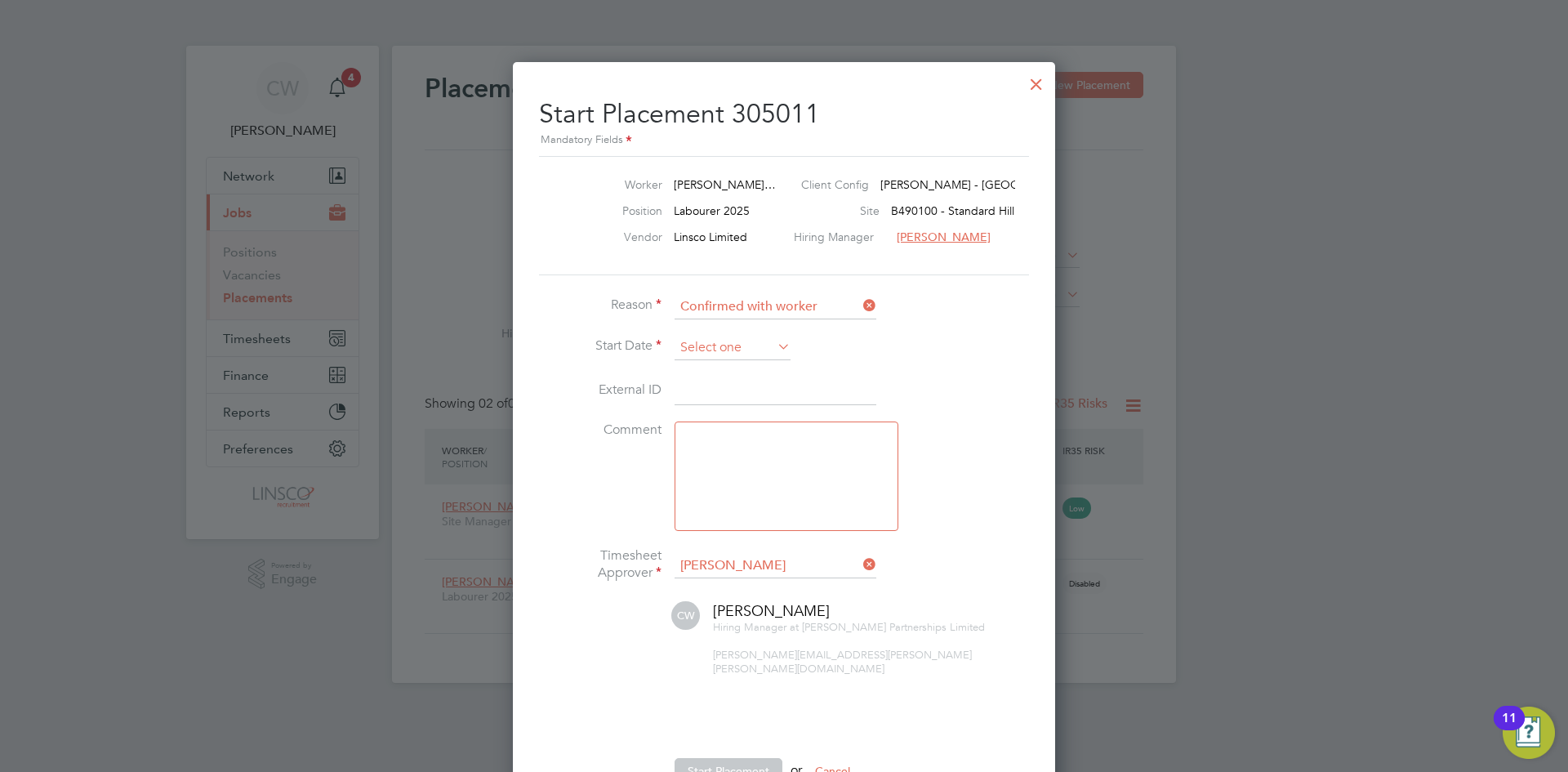
click at [739, 347] on input at bounding box center [733, 348] width 116 height 25
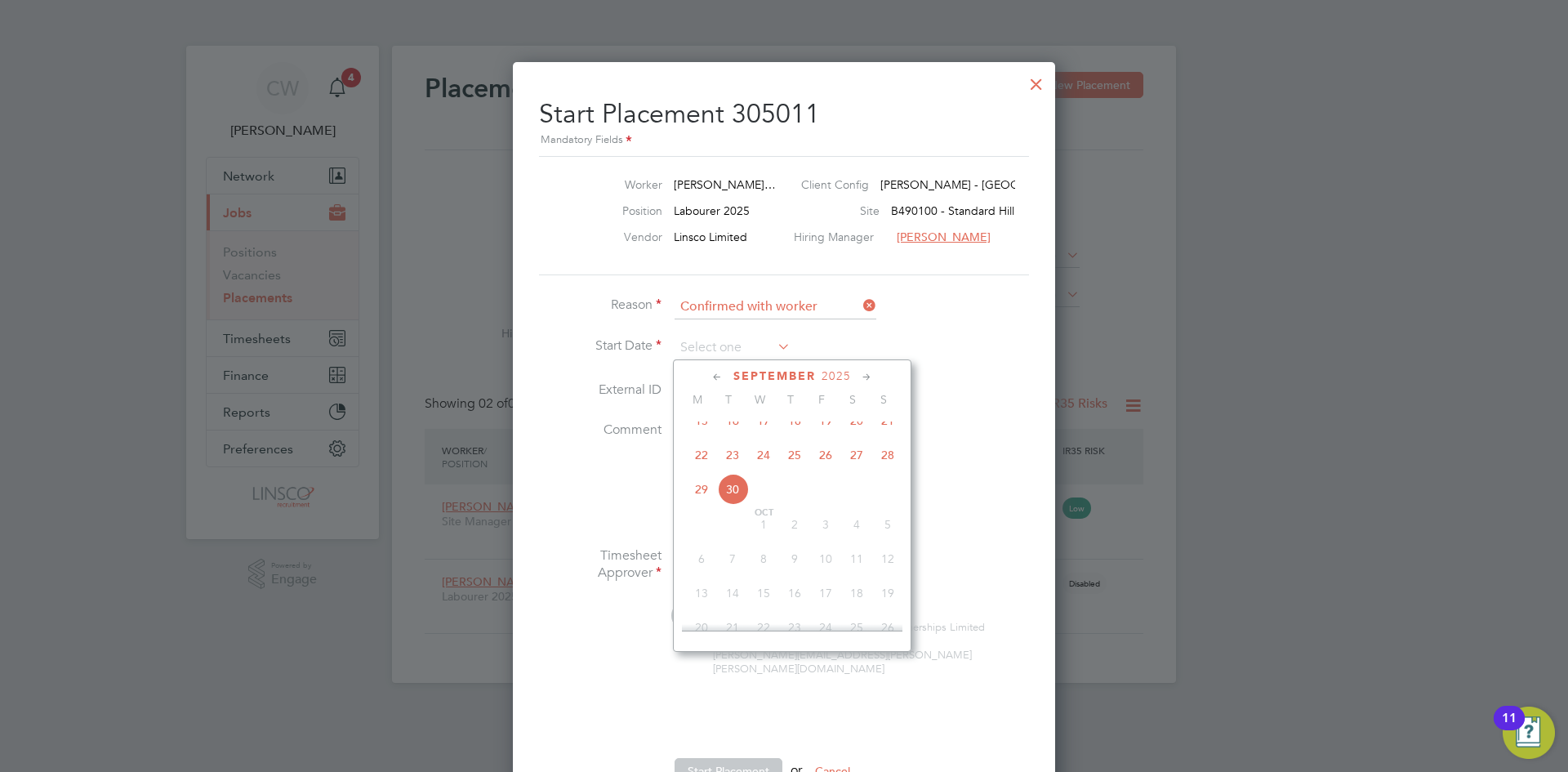
click at [710, 498] on span "29" at bounding box center [701, 489] width 31 height 31
type input "[DATE]"
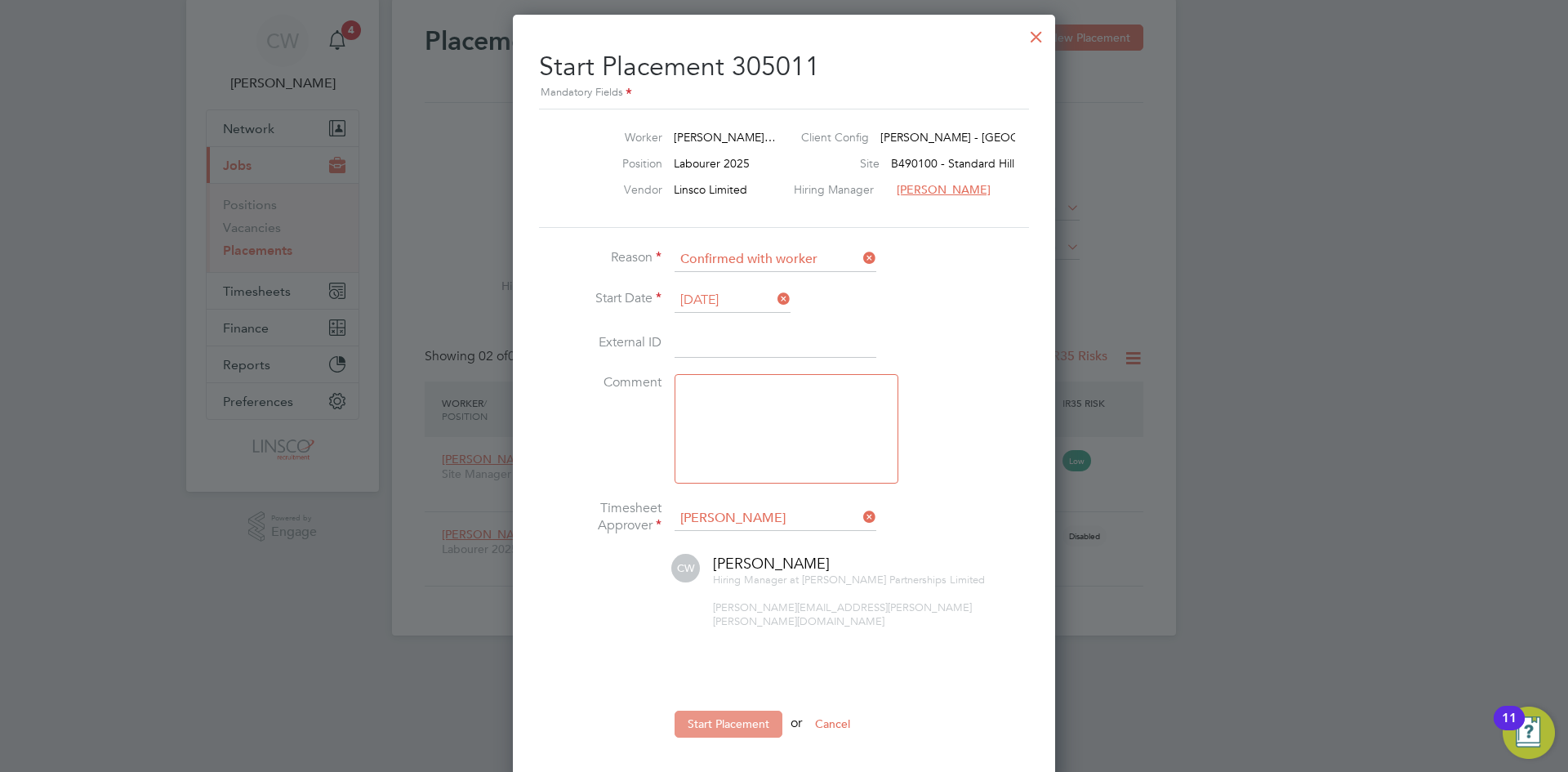
click at [748, 713] on button "Start Placement" at bounding box center [728, 723] width 108 height 26
